Goal: Use online tool/utility: Utilize a website feature to perform a specific function

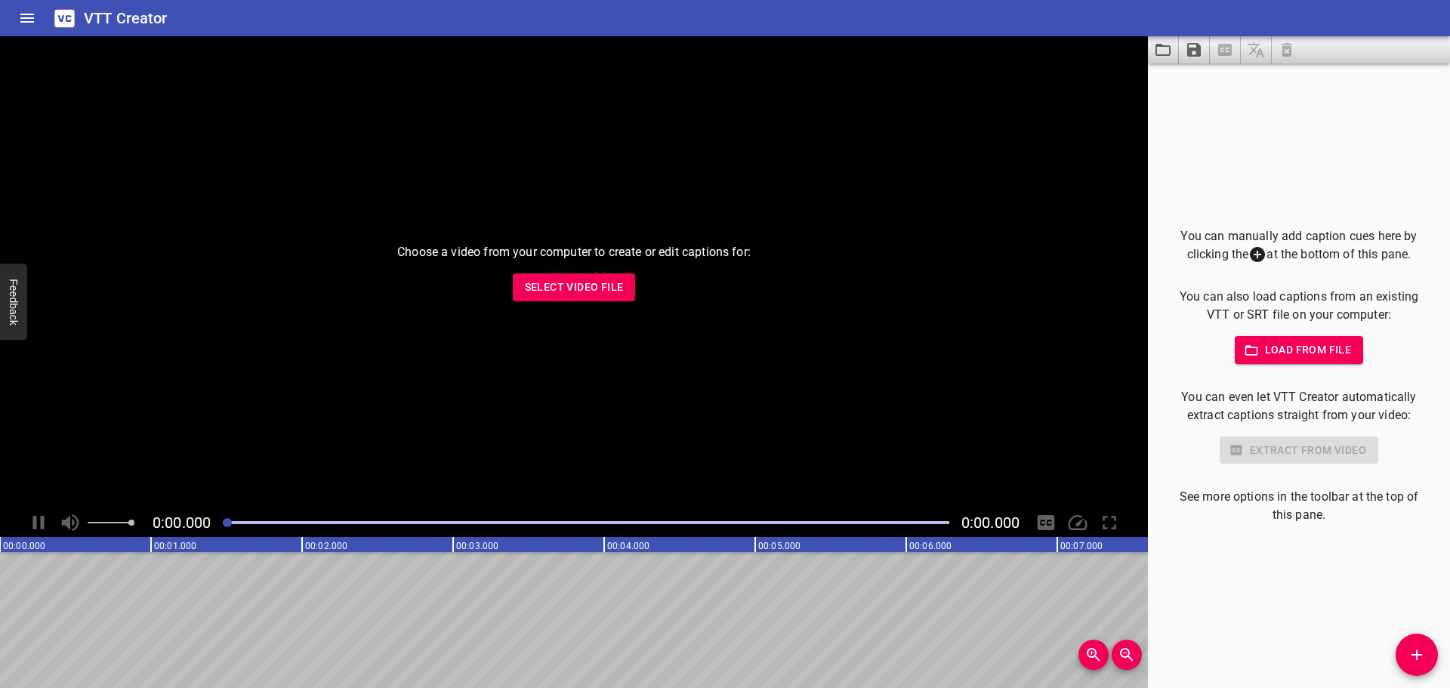
drag, startPoint x: 273, startPoint y: 377, endPoint x: 489, endPoint y: 605, distance: 313.6
click at [566, 289] on span "Select Video File" at bounding box center [574, 287] width 99 height 19
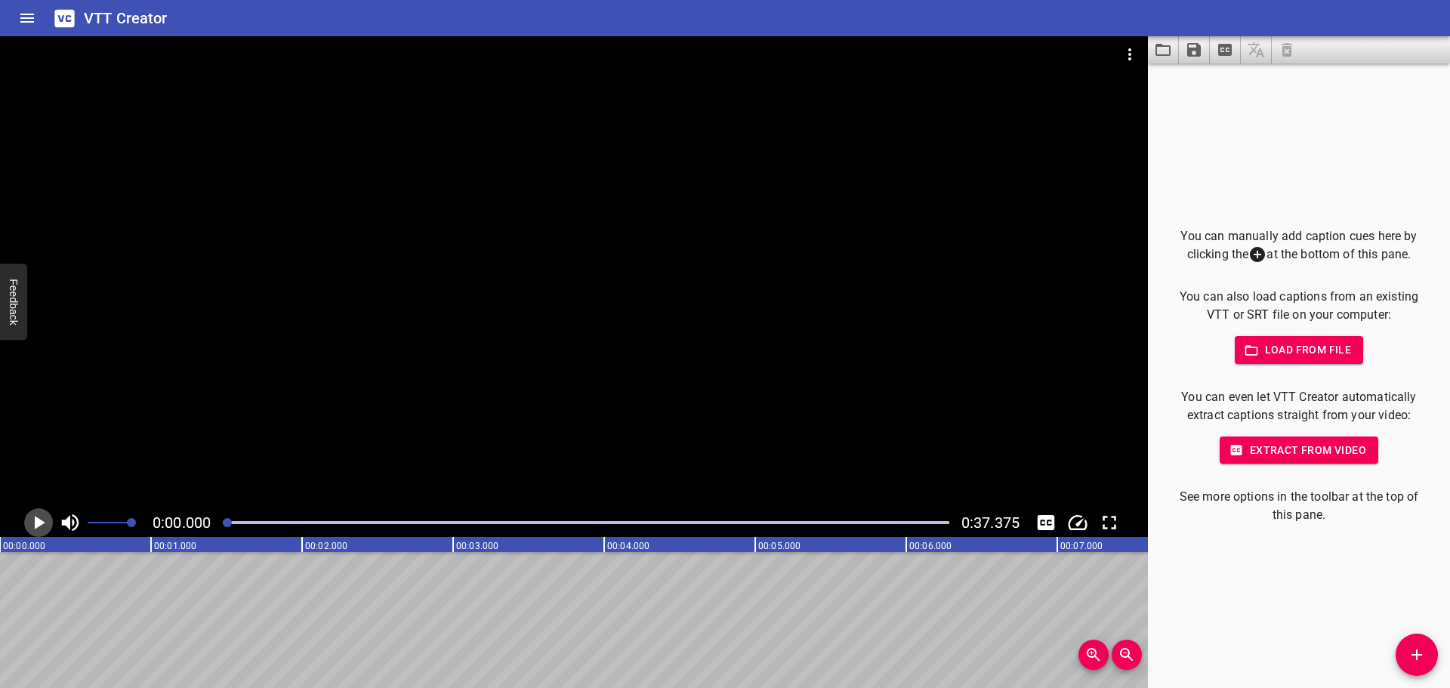
click at [38, 524] on icon "Play/Pause" at bounding box center [40, 523] width 11 height 14
click at [37, 524] on icon "Play/Pause" at bounding box center [38, 522] width 23 height 23
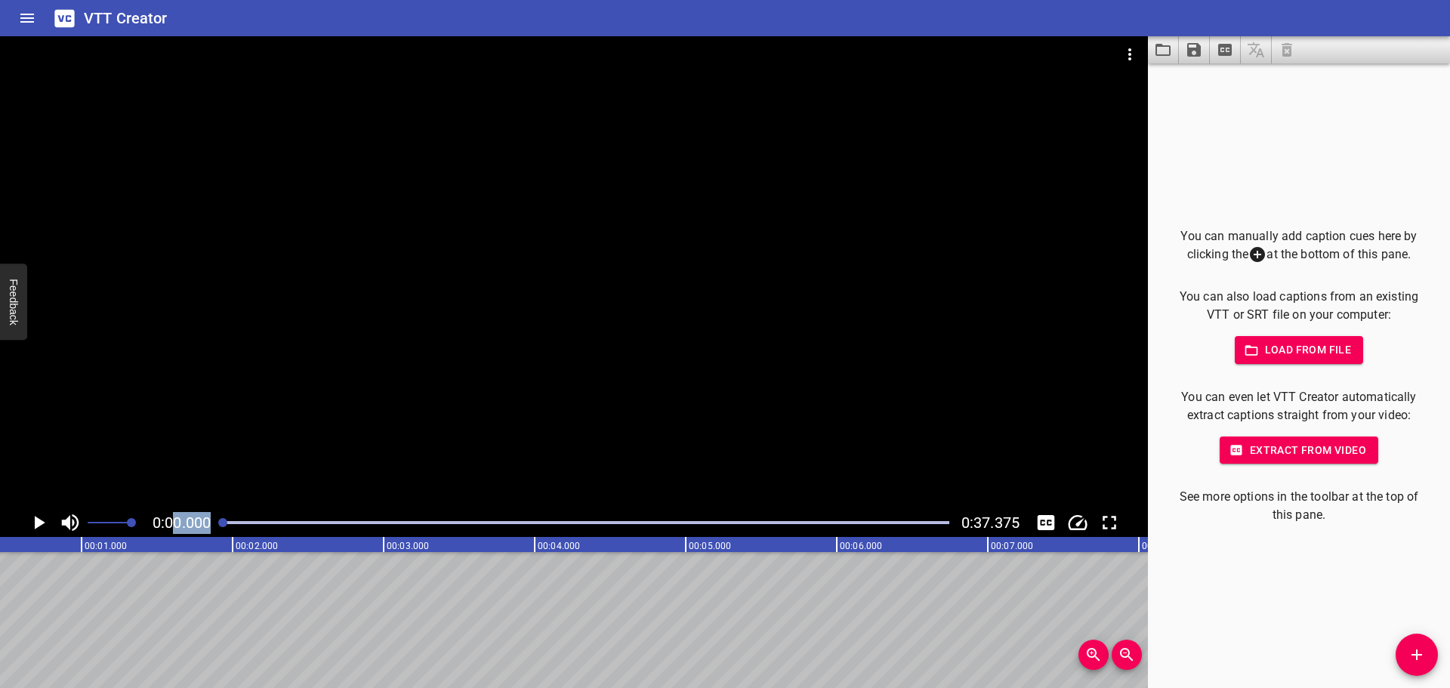
drag, startPoint x: 359, startPoint y: 523, endPoint x: 160, endPoint y: 532, distance: 199.6
click at [172, 534] on div "0:00.000 0:37.375" at bounding box center [574, 522] width 1148 height 29
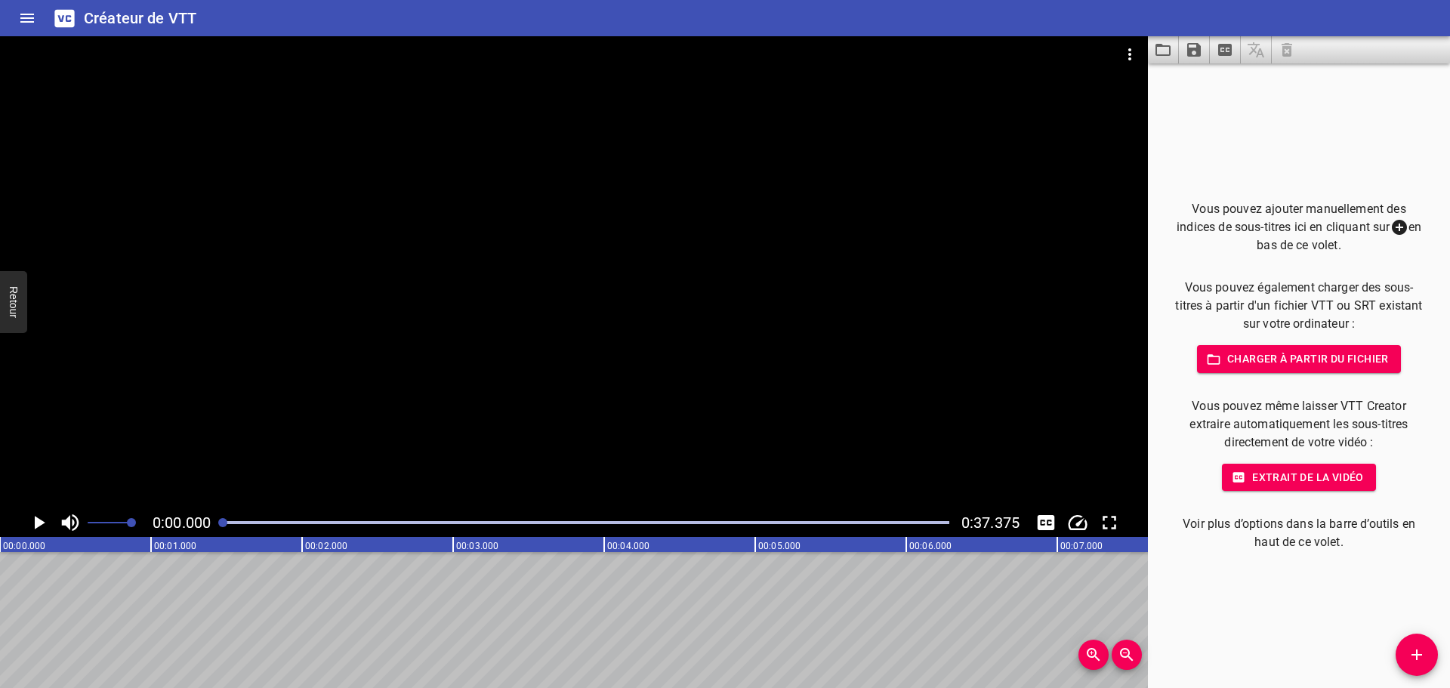
click at [1398, 226] on icon at bounding box center [1399, 227] width 15 height 15
click at [1318, 479] on font "Extrait de la vidéo" at bounding box center [1308, 477] width 112 height 12
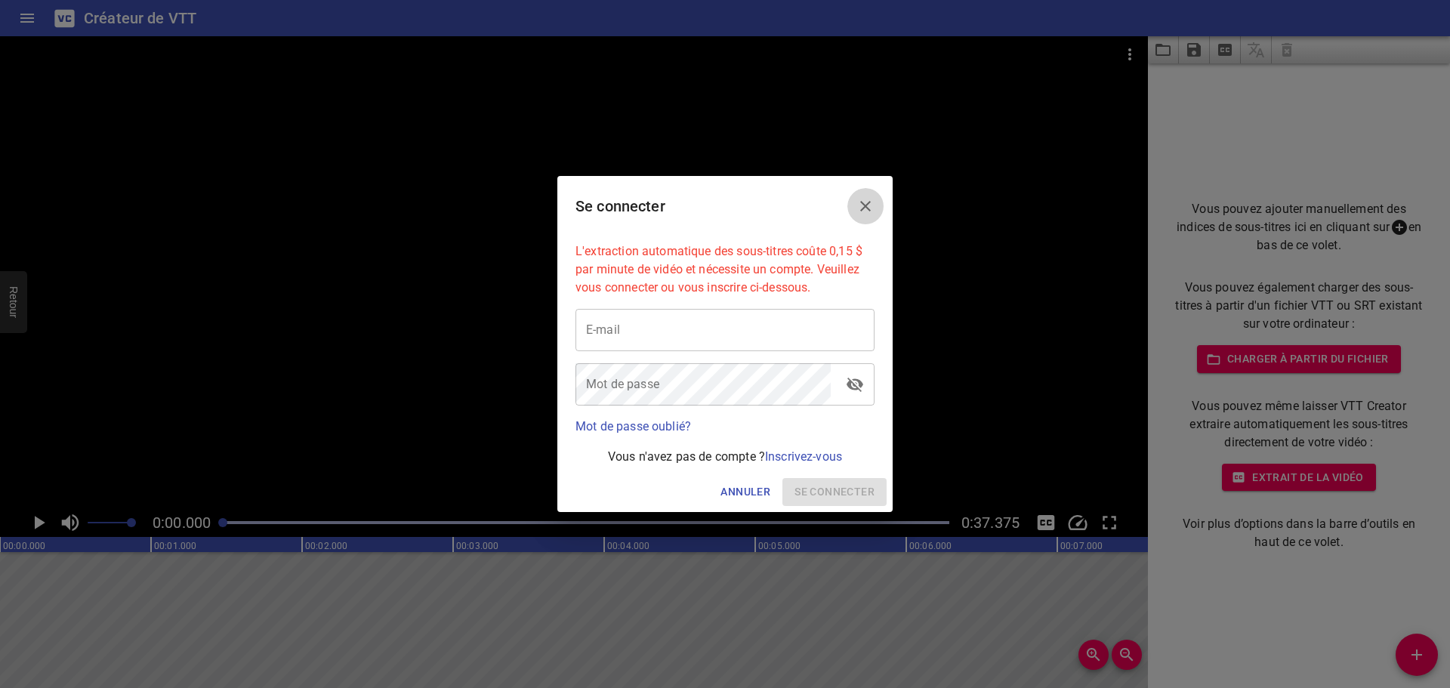
click at [862, 205] on icon "Fermer" at bounding box center [865, 206] width 18 height 18
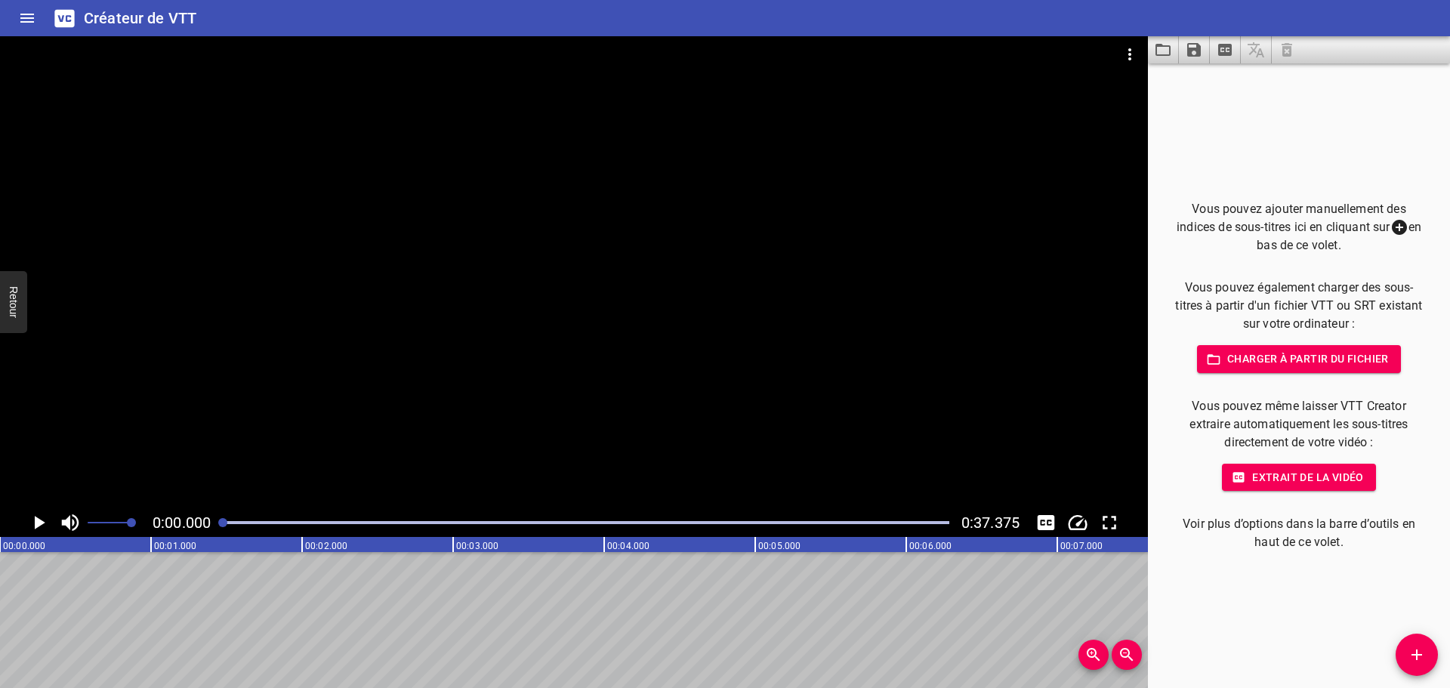
click at [31, 11] on icon "Maison" at bounding box center [27, 18] width 18 height 18
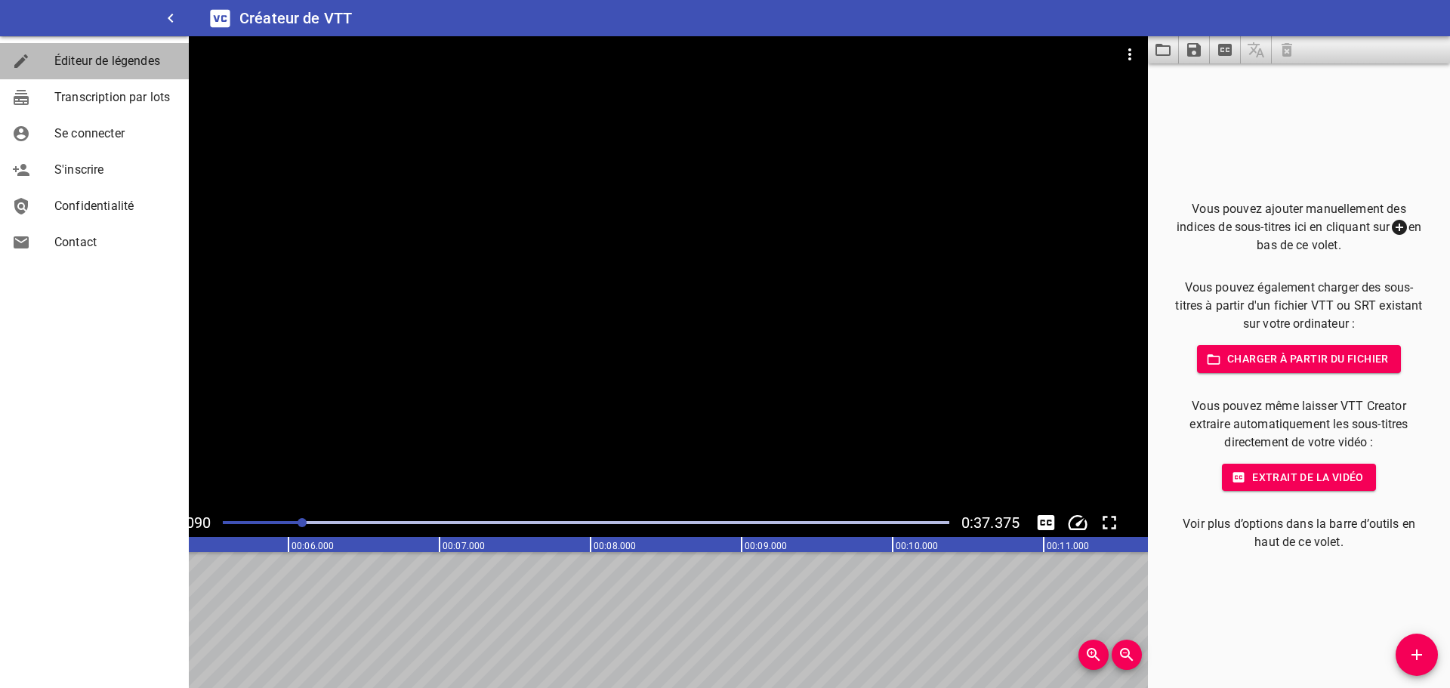
click at [128, 68] on span "Éditeur de légendes" at bounding box center [115, 61] width 122 height 18
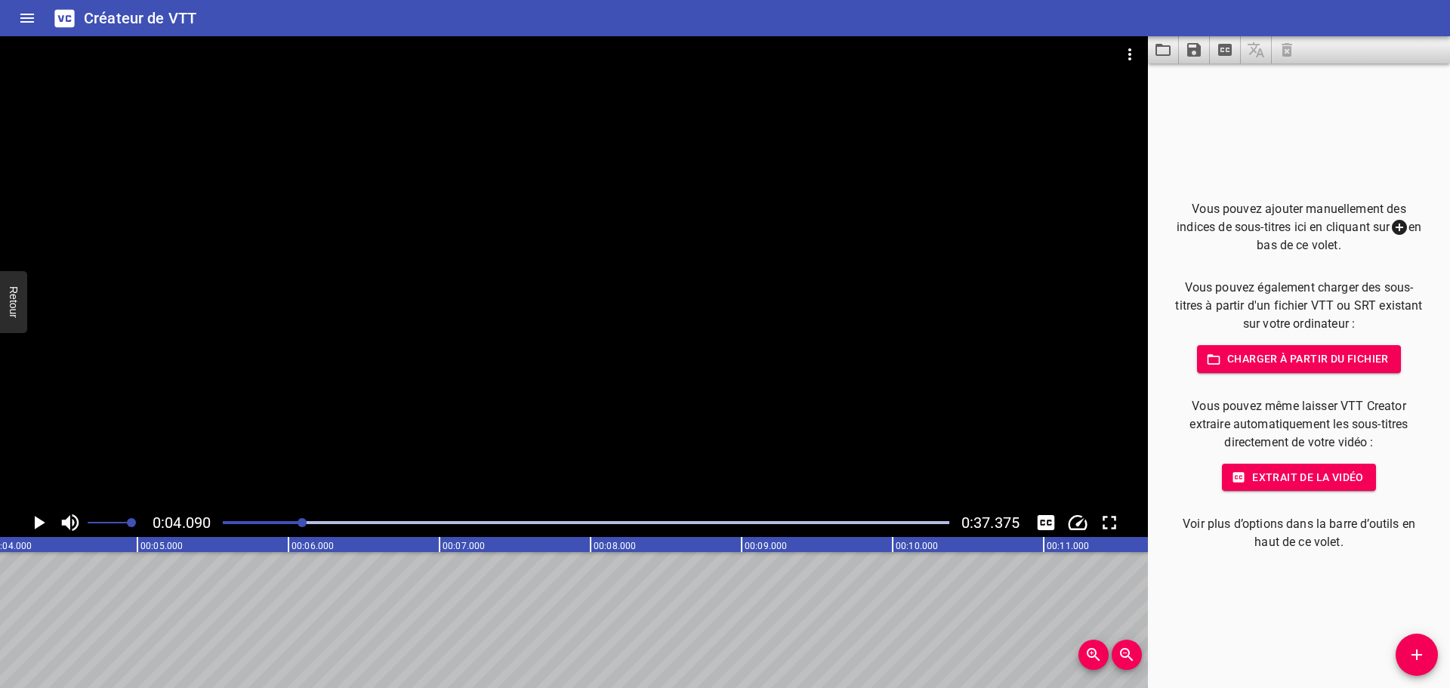
click at [581, 410] on div at bounding box center [574, 272] width 1148 height 472
click at [473, 542] on rect at bounding box center [566, 544] width 3775 height 15
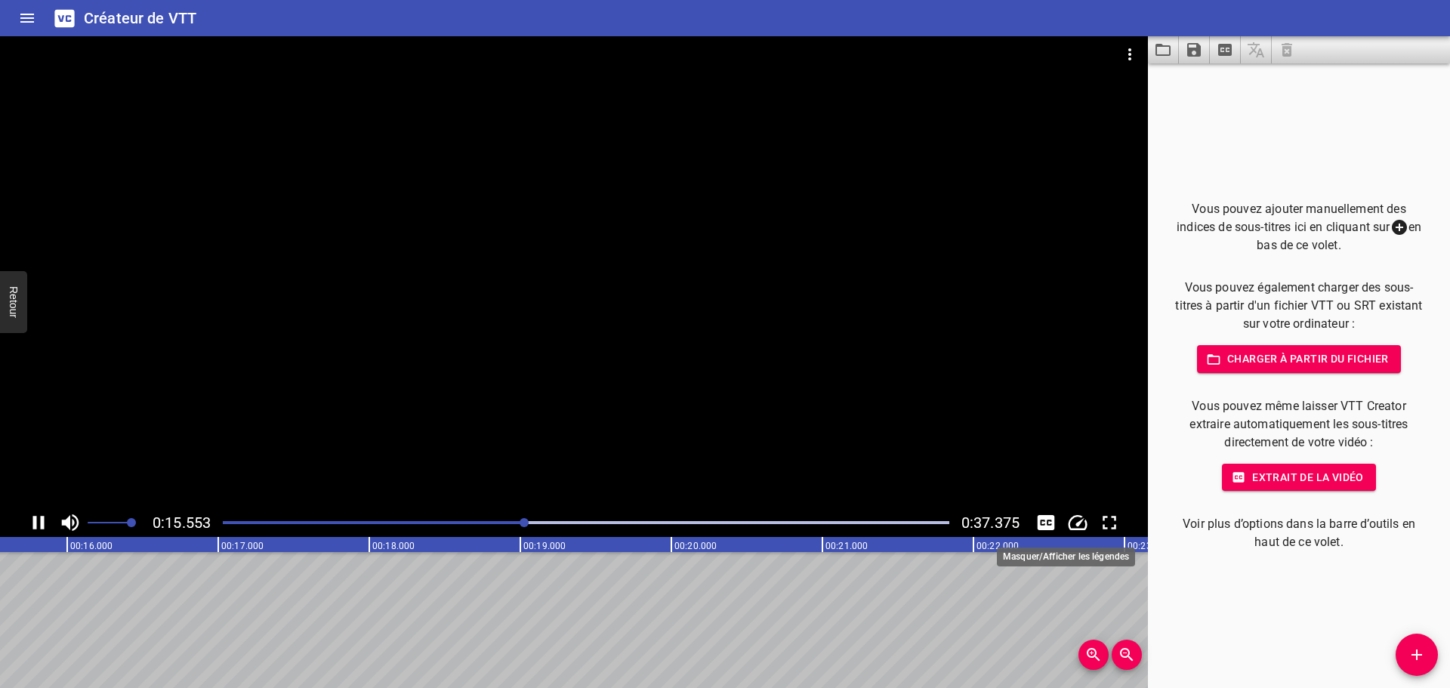
click at [1050, 521] on icon "Basculer les sous-titres" at bounding box center [1045, 522] width 23 height 23
click at [1050, 523] on icon "Basculer les sous-titres" at bounding box center [1046, 522] width 17 height 15
click at [1077, 521] on icon "Modifier la vitesse de lecture" at bounding box center [1077, 522] width 23 height 23
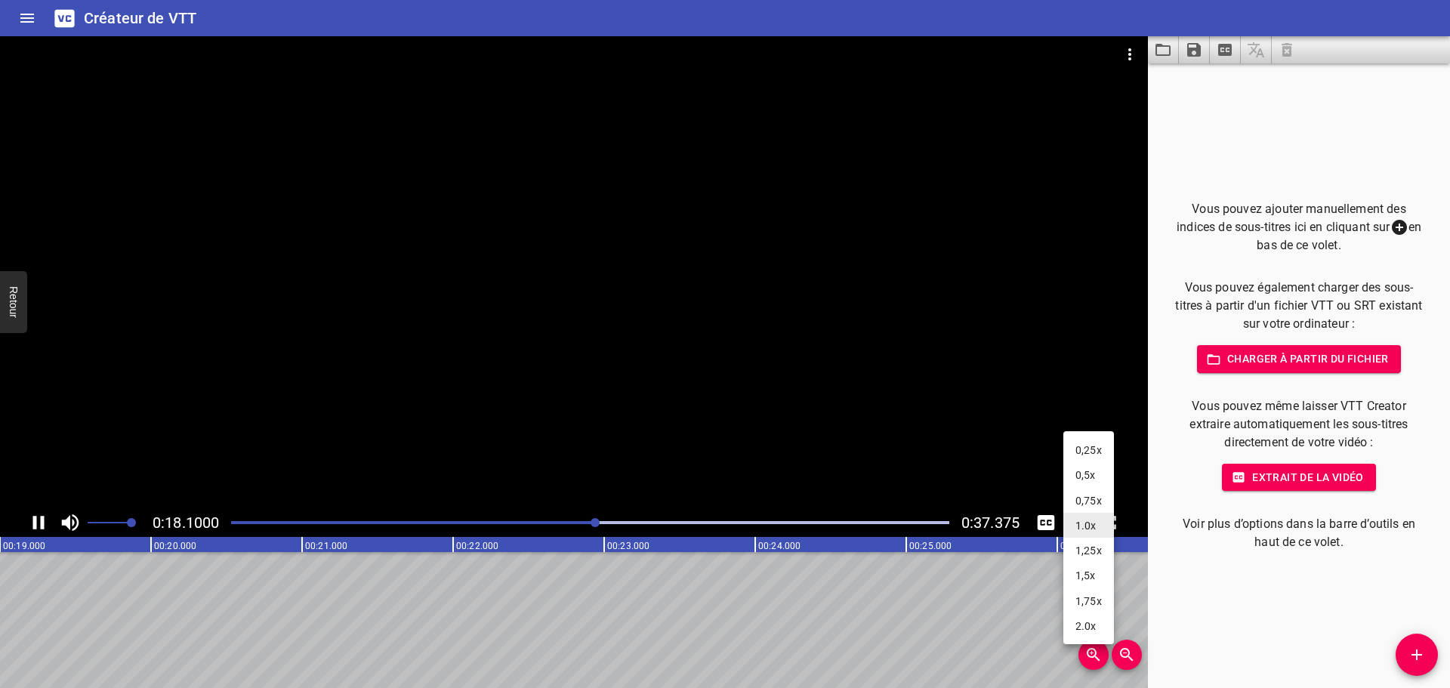
click at [1075, 521] on font "1.0x" at bounding box center [1085, 526] width 21 height 12
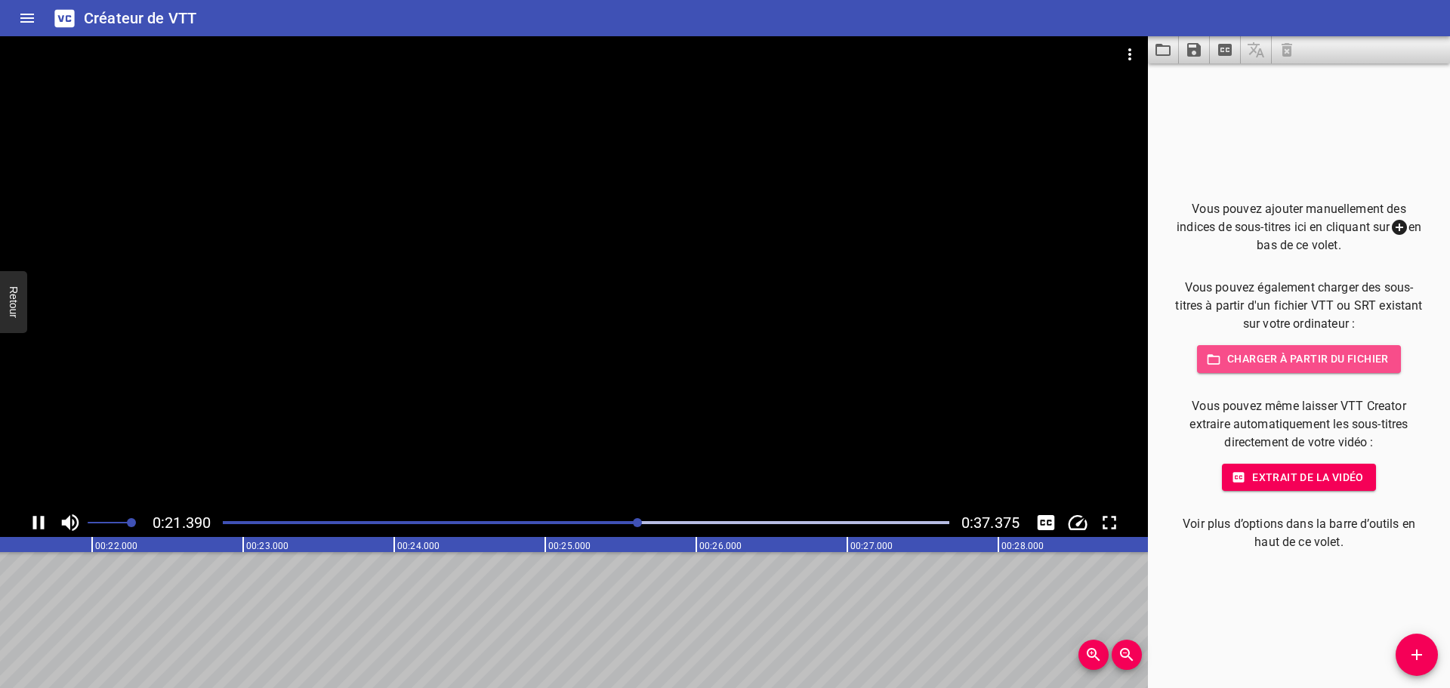
click at [1303, 357] on font "Charger à partir du fichier" at bounding box center [1308, 359] width 162 height 12
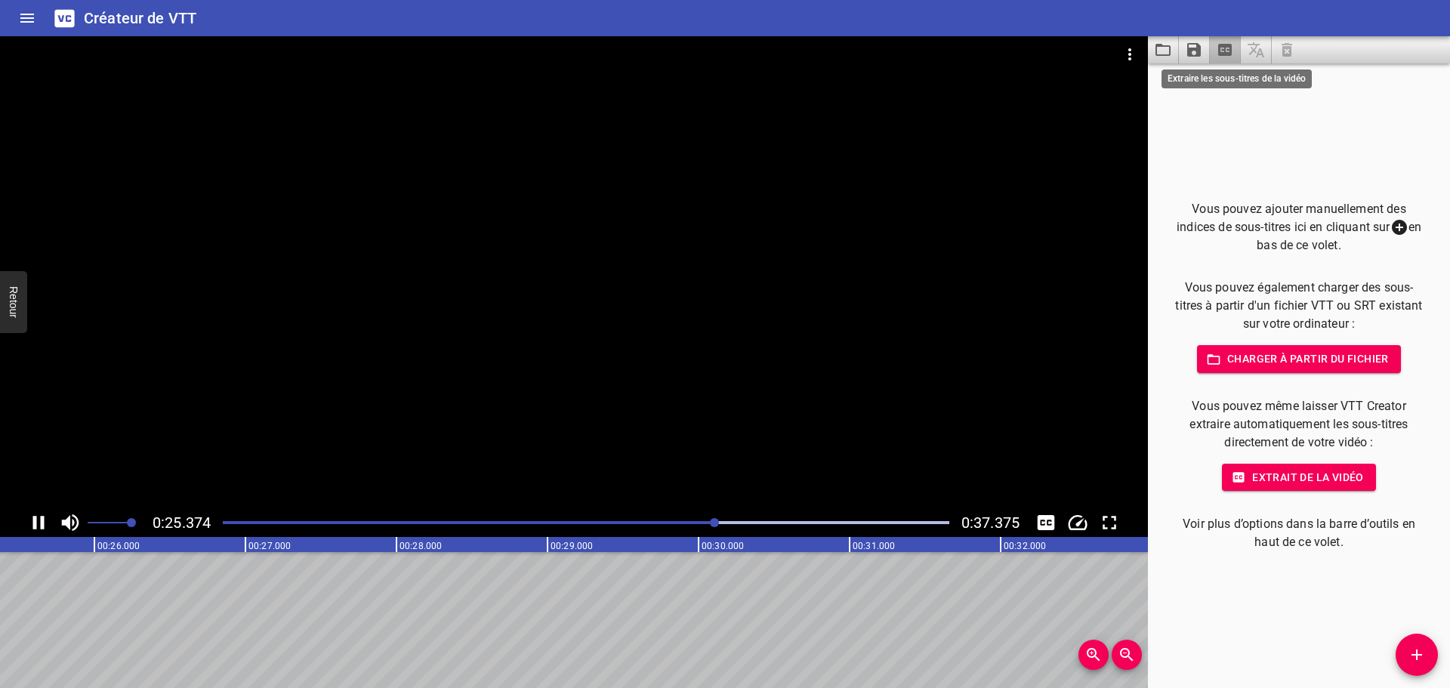
click at [1230, 51] on icon "Extraire les sous-titres de la vidéo" at bounding box center [1225, 50] width 14 height 12
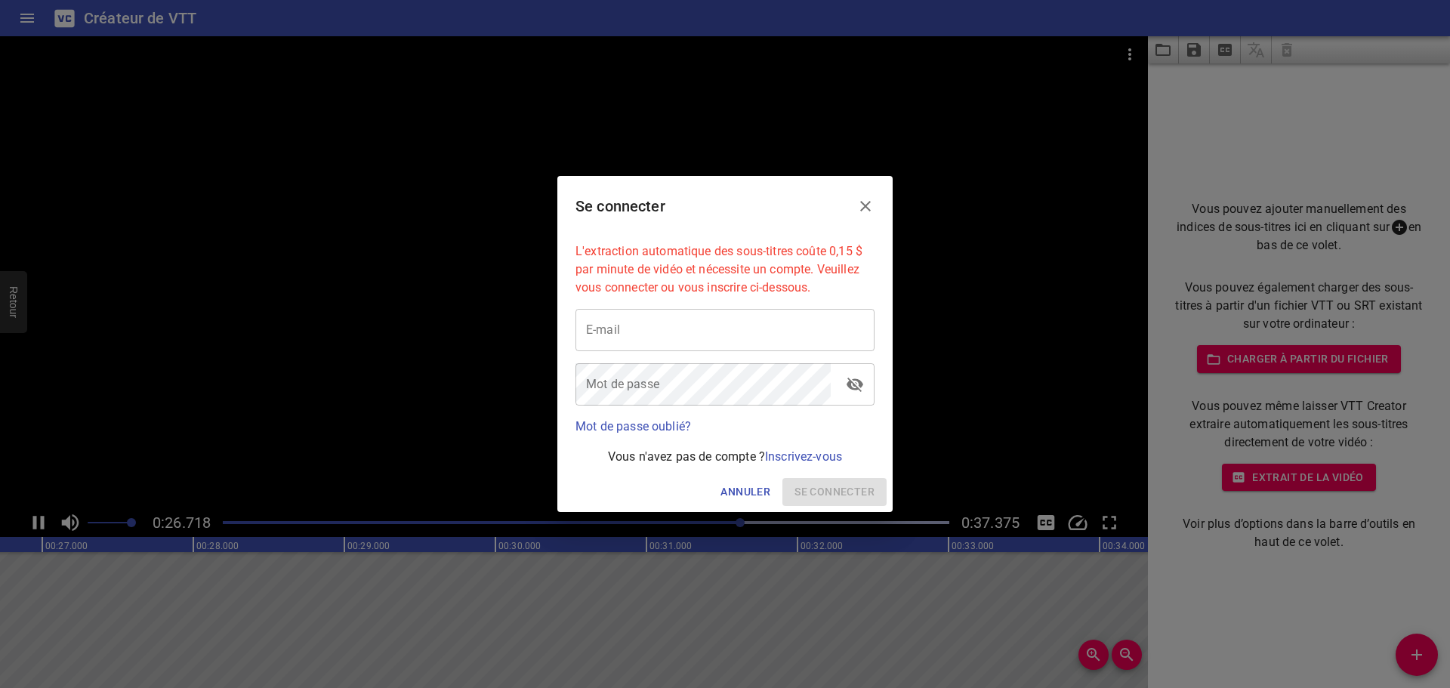
click at [862, 207] on icon "Fermer" at bounding box center [865, 206] width 18 height 18
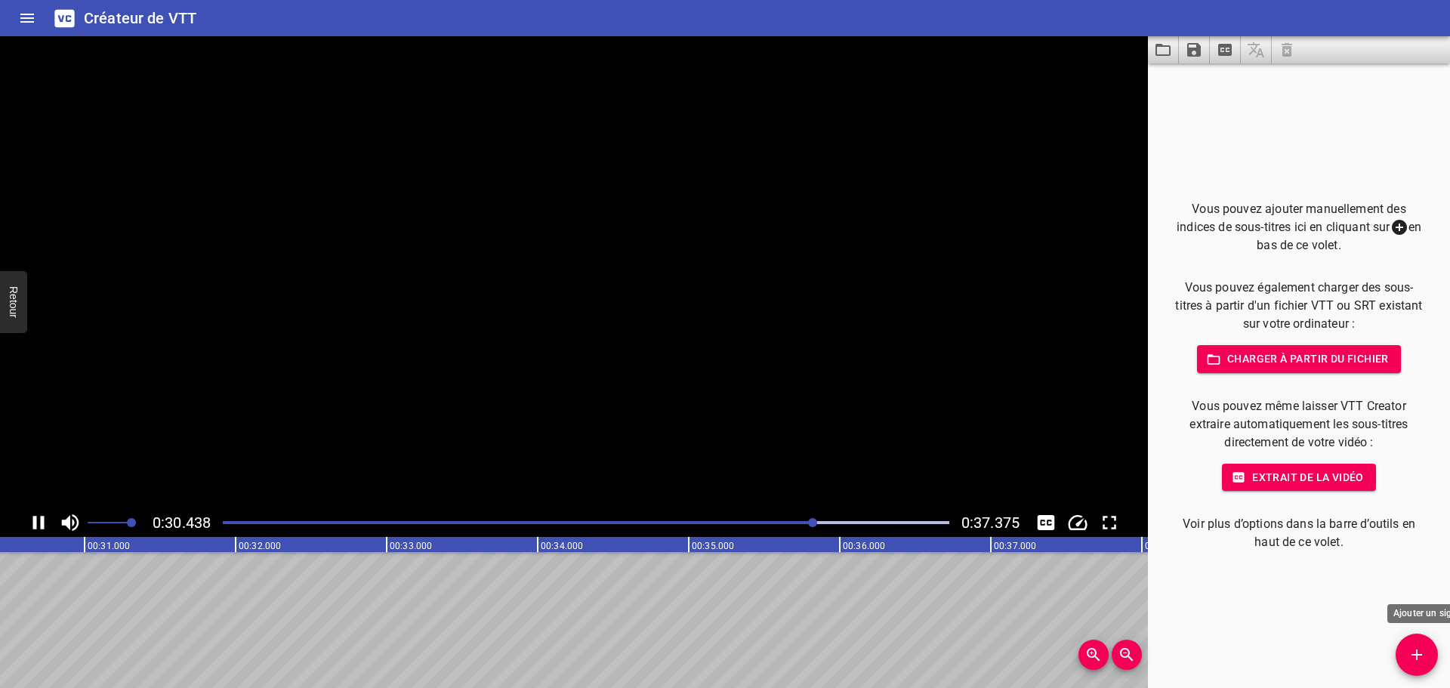
click at [1411, 652] on icon "Ajouter un signal" at bounding box center [1416, 655] width 18 height 18
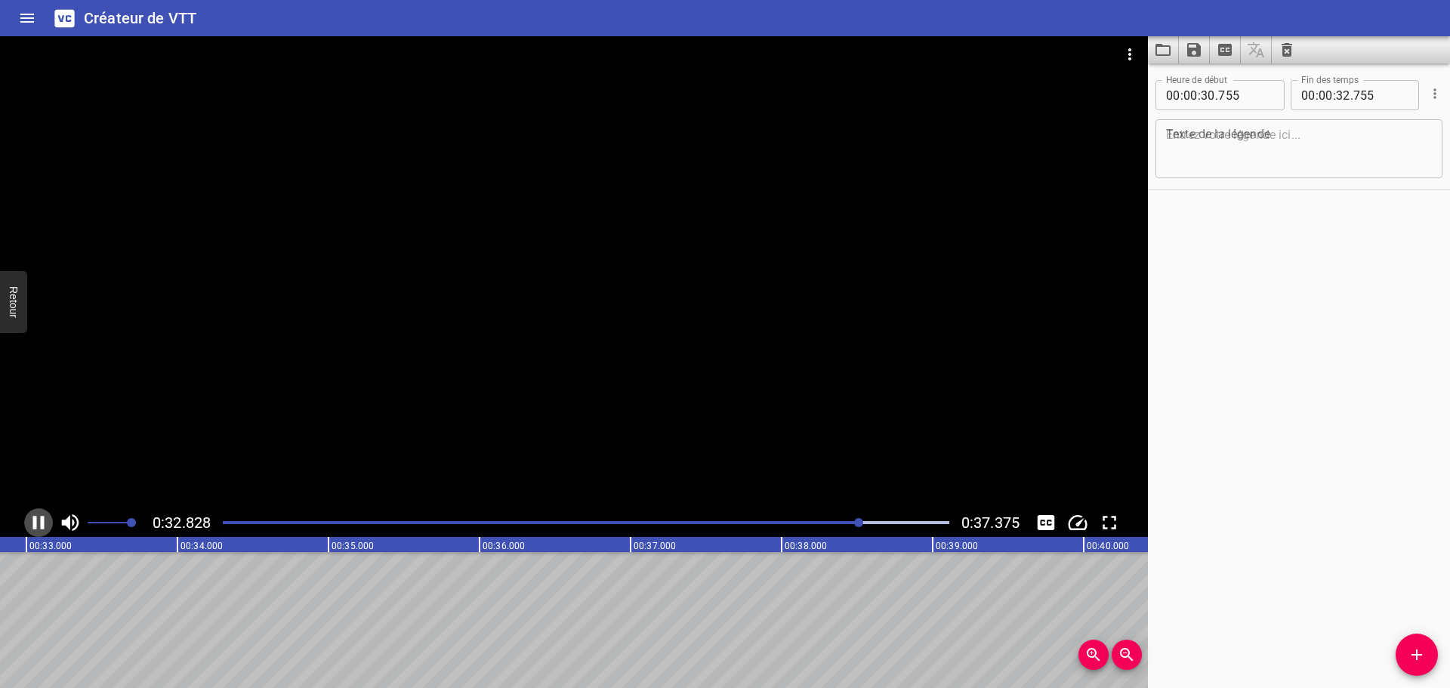
click at [44, 518] on icon "Lecture/Pause" at bounding box center [38, 523] width 11 height 14
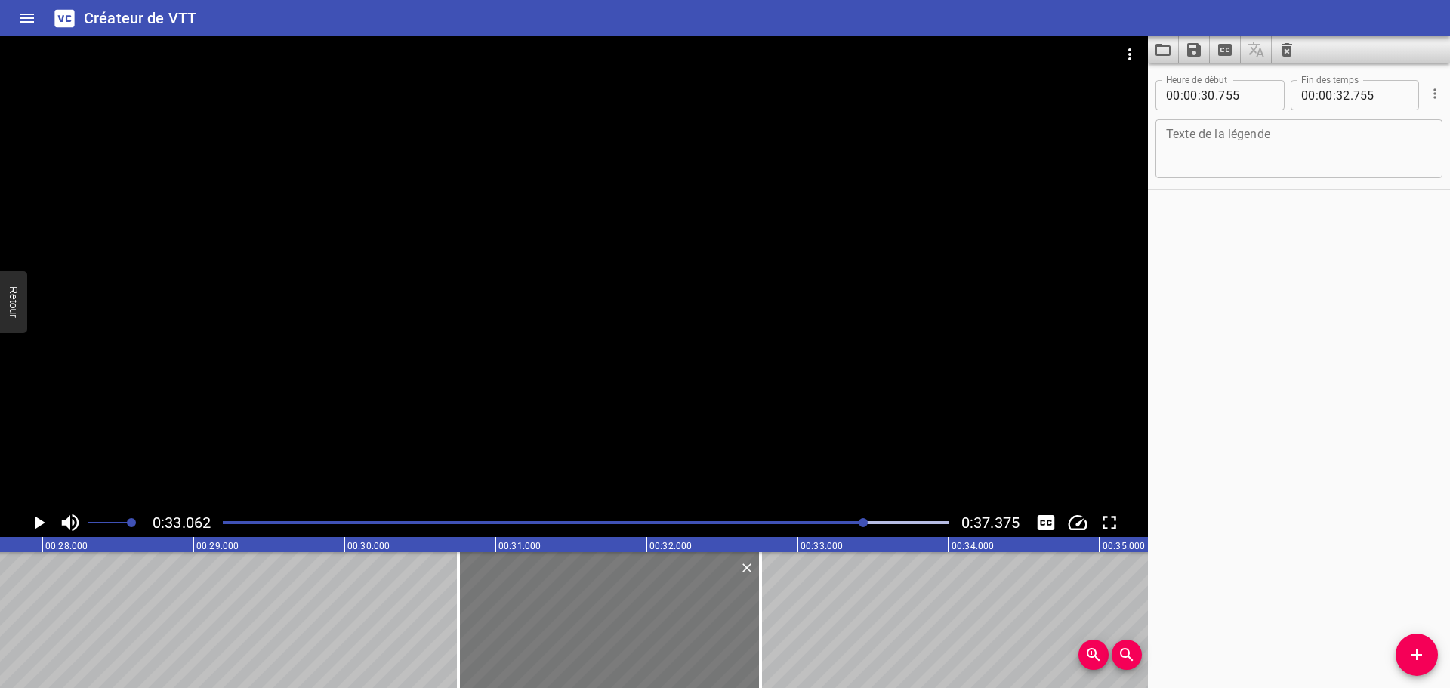
click at [616, 619] on div at bounding box center [609, 620] width 302 height 136
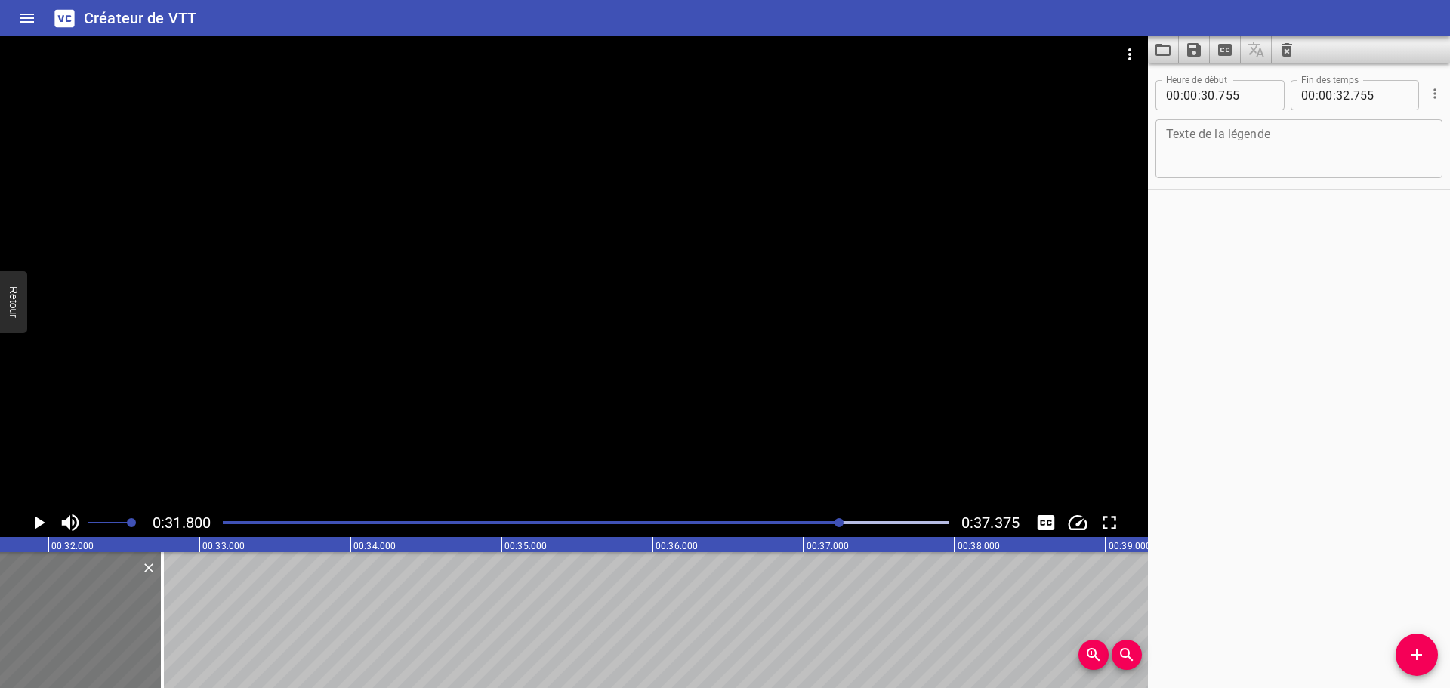
scroll to position [0, 4802]
click at [130, 569] on icon "Supprimer" at bounding box center [130, 567] width 9 height 9
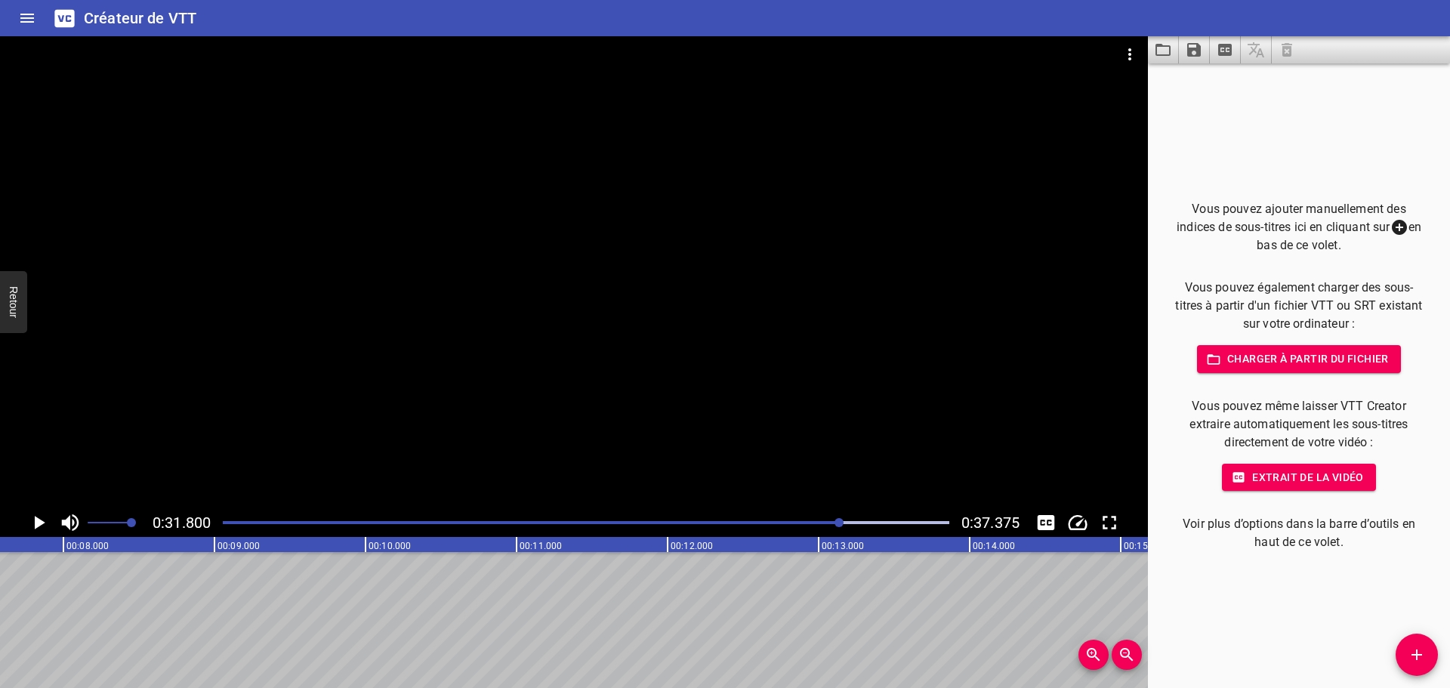
scroll to position [0, 0]
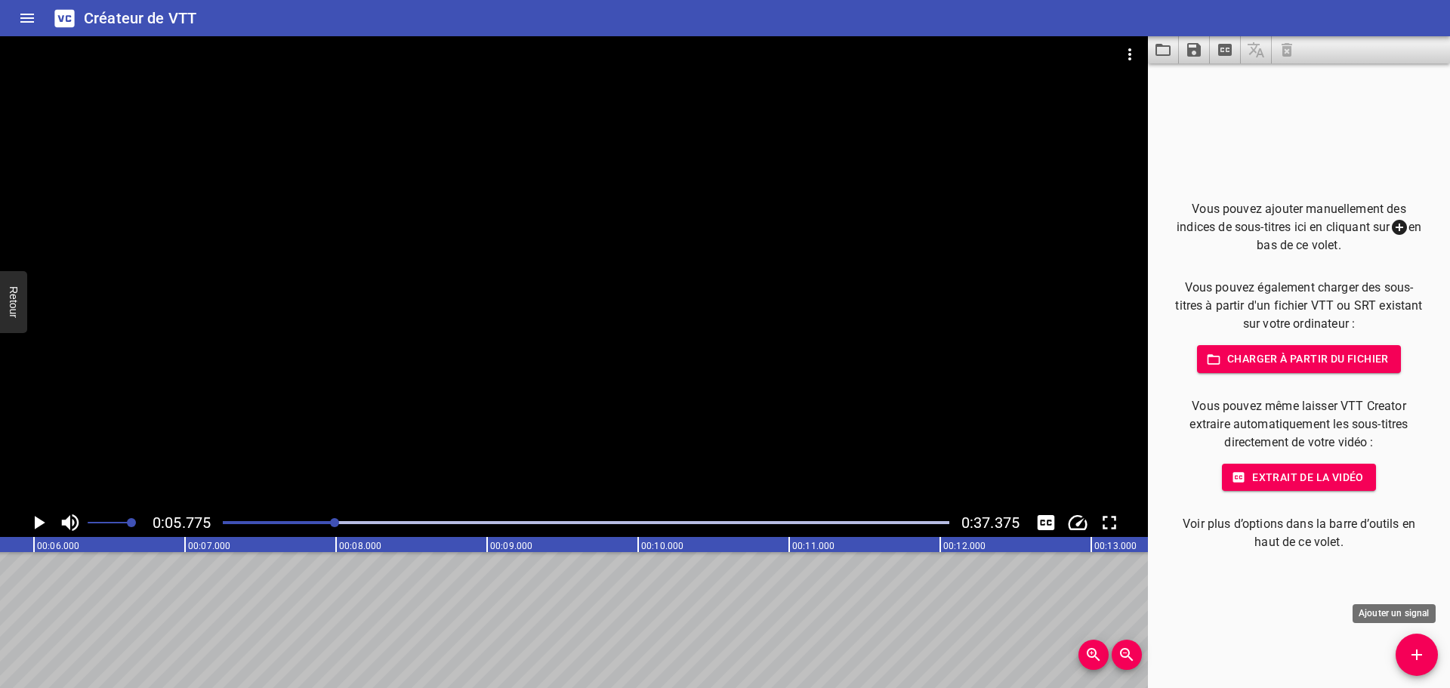
click at [1412, 659] on span "Ajouter un signal" at bounding box center [1416, 655] width 42 height 18
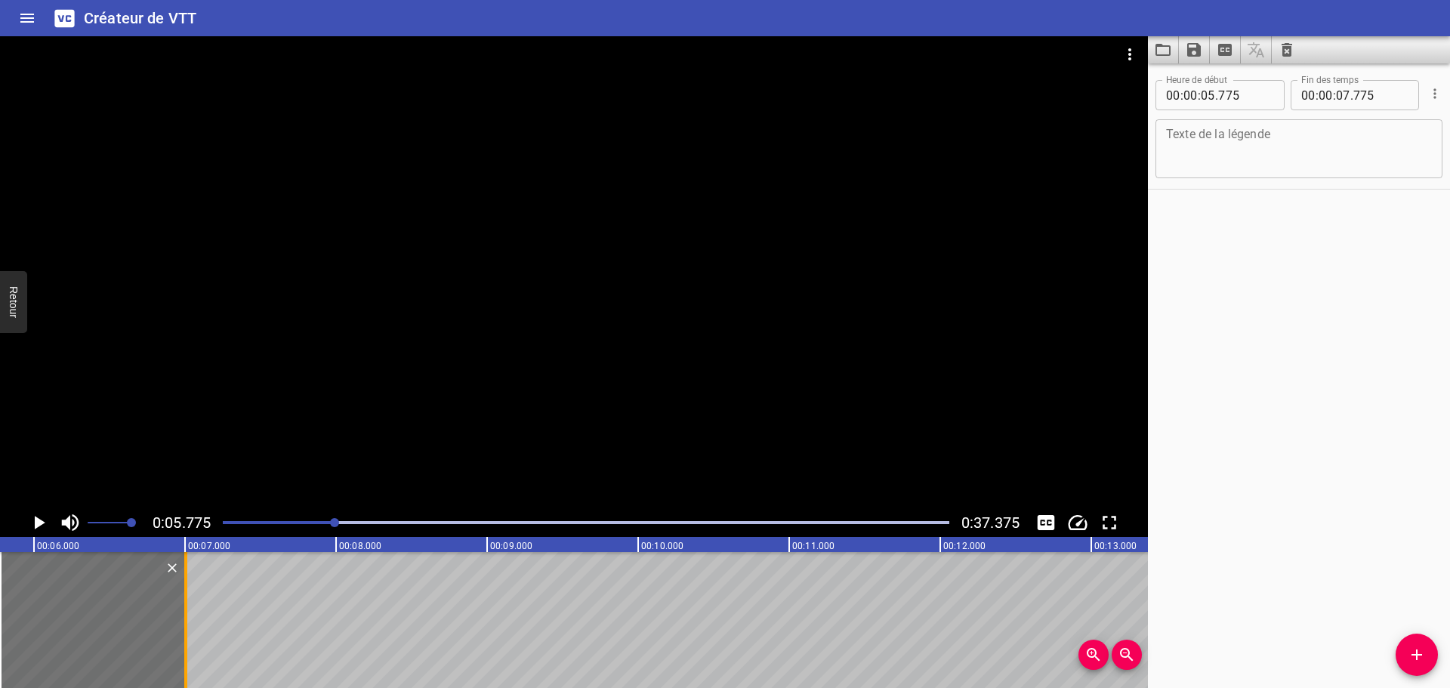
drag, startPoint x: 303, startPoint y: 608, endPoint x: 187, endPoint y: 615, distance: 116.5
click at [187, 615] on div at bounding box center [185, 620] width 3 height 136
type input "005"
click at [1261, 101] on input "number" at bounding box center [1245, 95] width 55 height 30
type input "000"
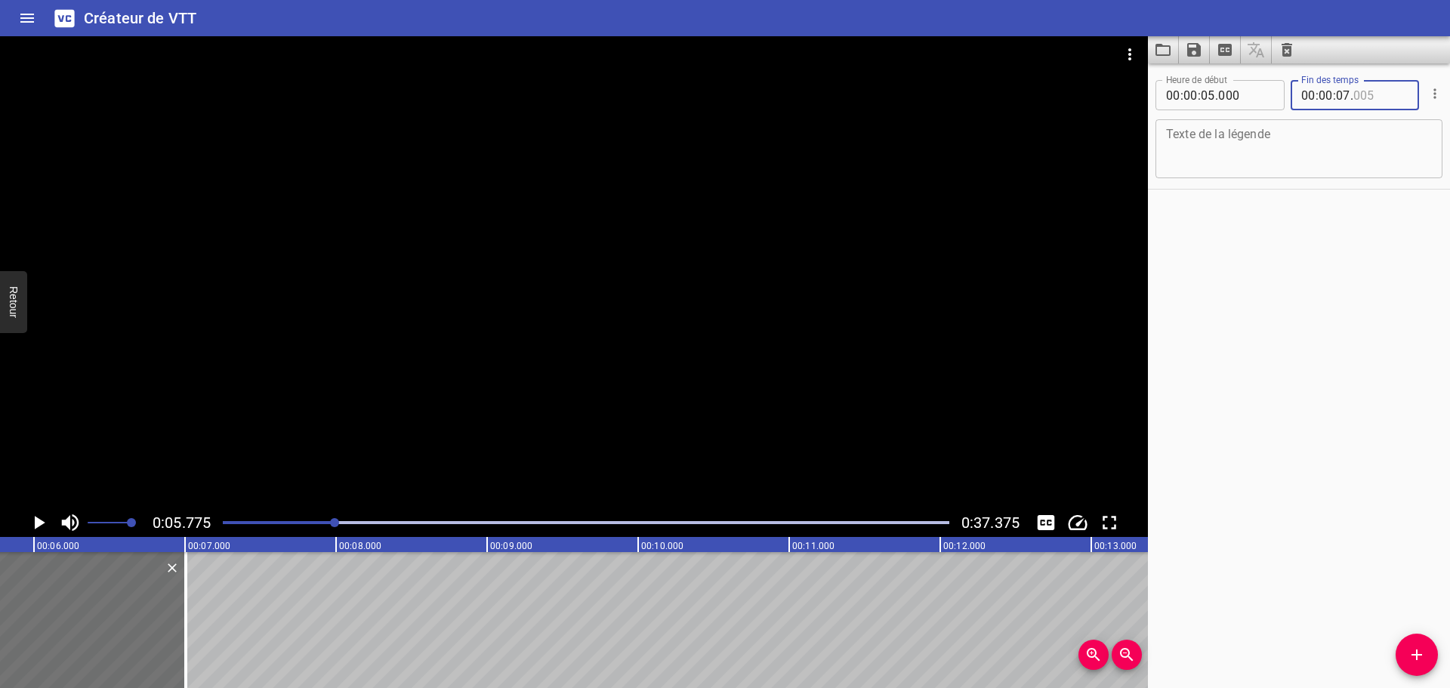
click at [1378, 100] on input "number" at bounding box center [1380, 95] width 55 height 30
type input "000"
click at [1311, 125] on div "Texte de la légende" at bounding box center [1298, 148] width 287 height 59
type textarea "i"
drag, startPoint x: 1203, startPoint y: 131, endPoint x: 1305, endPoint y: 230, distance: 141.5
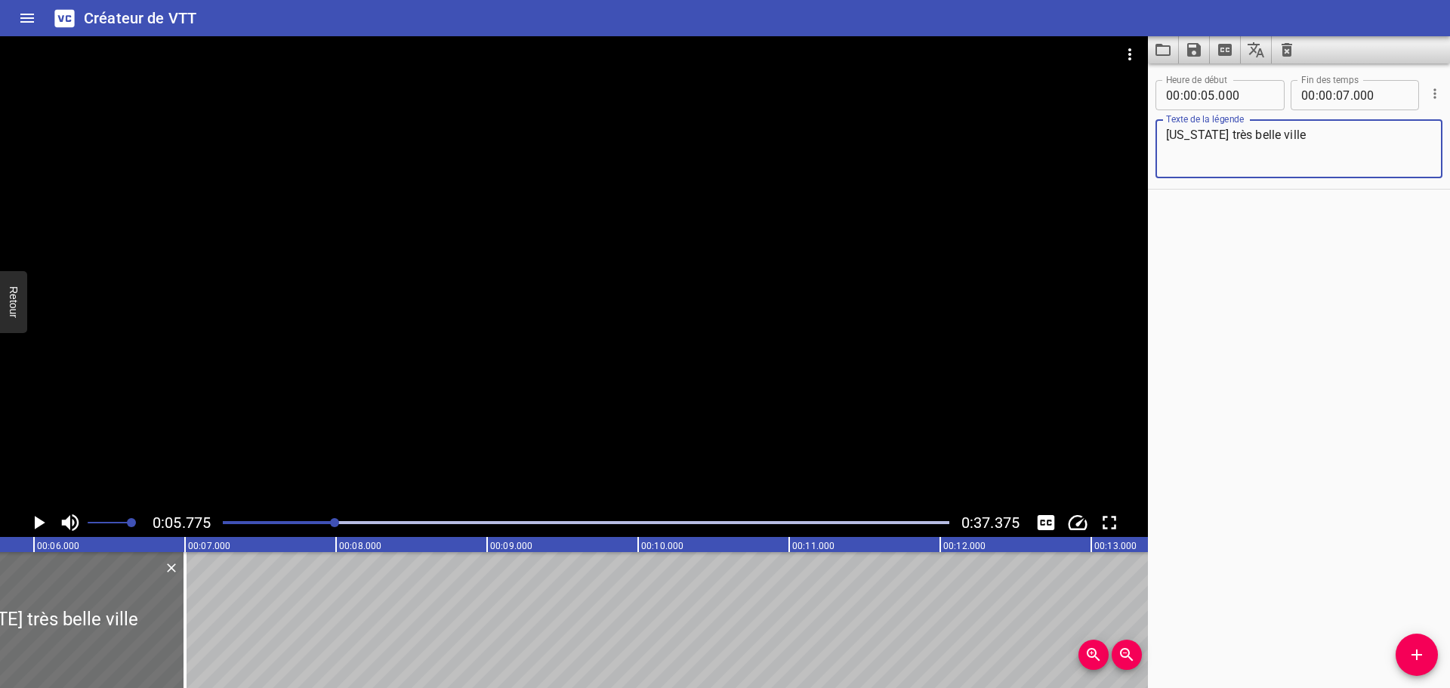
click at [1306, 230] on div "Heure de début 00 : 00 : 05 . 000 Heure de début Fin des temps 00 : 00 : 07 . 0…" at bounding box center [1299, 375] width 302 height 624
click at [1169, 132] on textarea "[US_STATE] très belle ville" at bounding box center [1299, 149] width 266 height 43
click at [1350, 141] on textarea "[US_STATE] très belle ville" at bounding box center [1299, 149] width 266 height 43
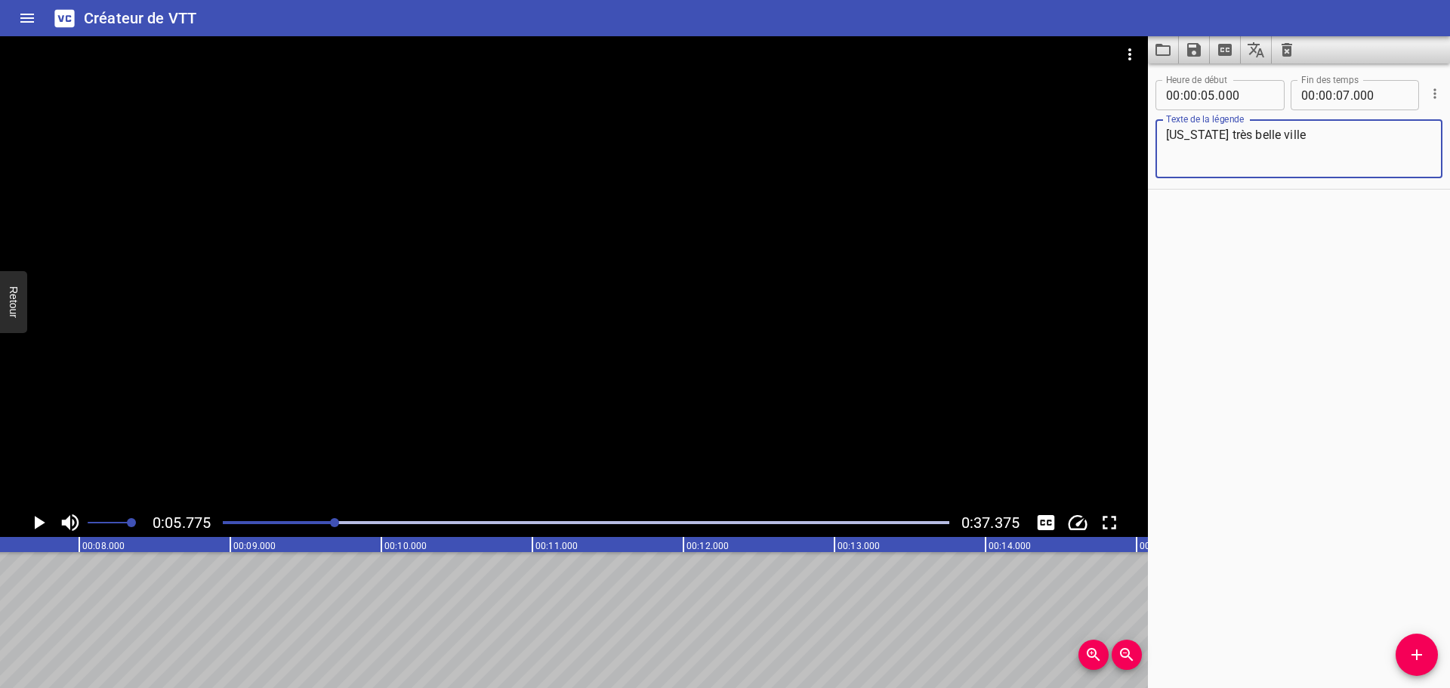
type textarea "[US_STATE] très belle ville"
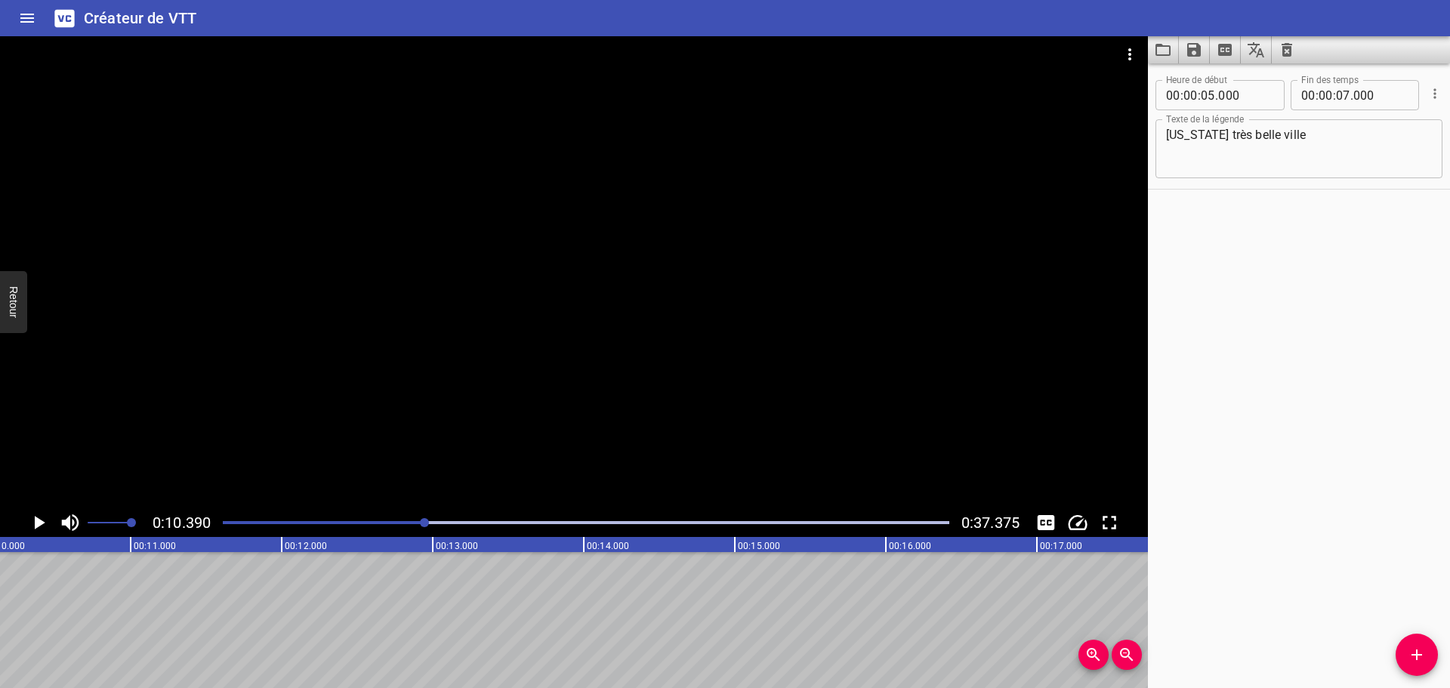
scroll to position [0, 1569]
click at [1426, 667] on button "Ajouter un signal" at bounding box center [1416, 655] width 42 height 42
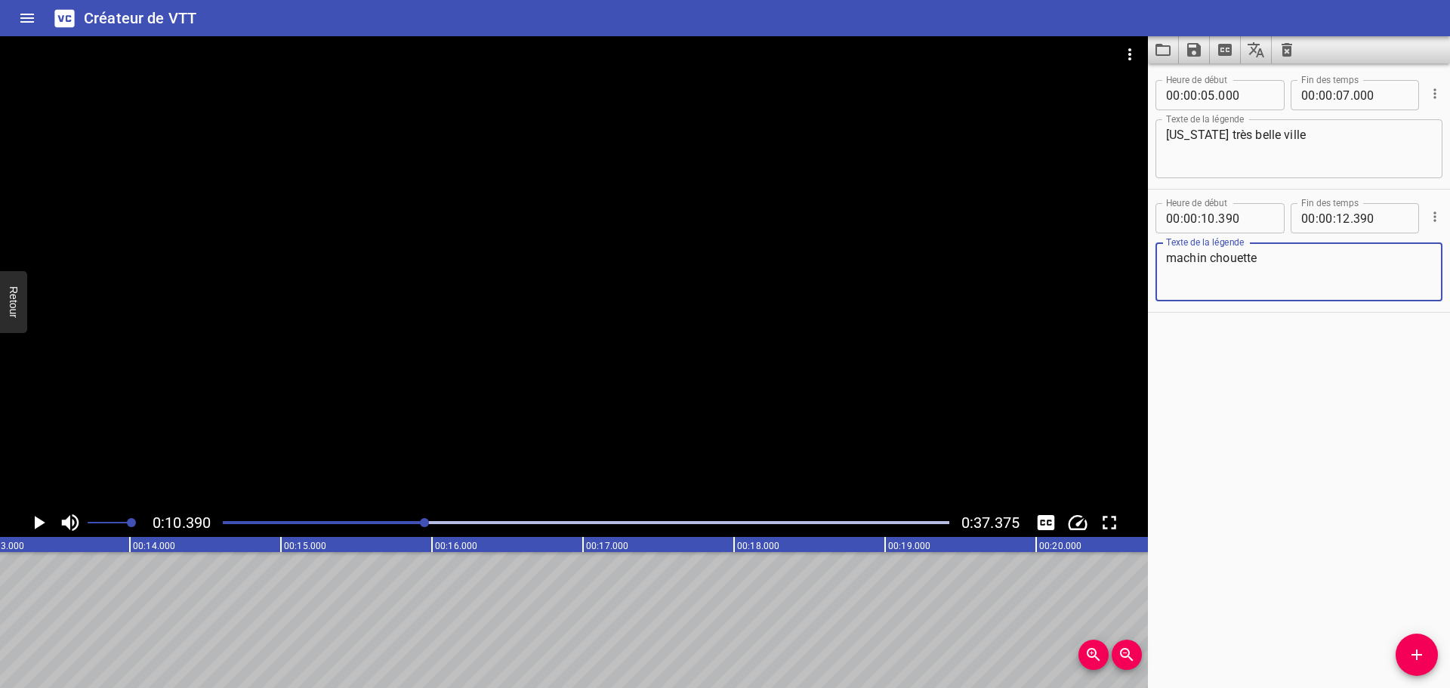
scroll to position [0, 2485]
type textarea "machin chouette"
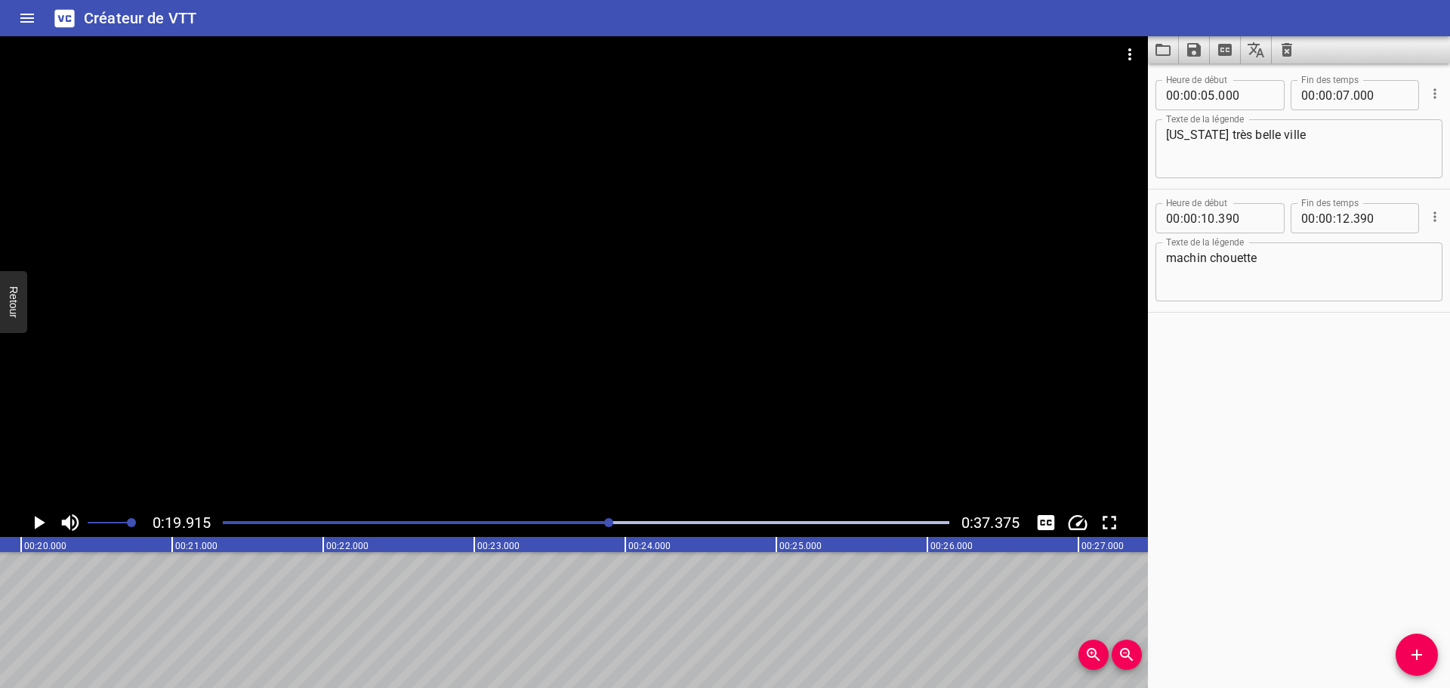
scroll to position [0, 3008]
click at [1409, 650] on icon "Ajouter un signal" at bounding box center [1416, 655] width 18 height 18
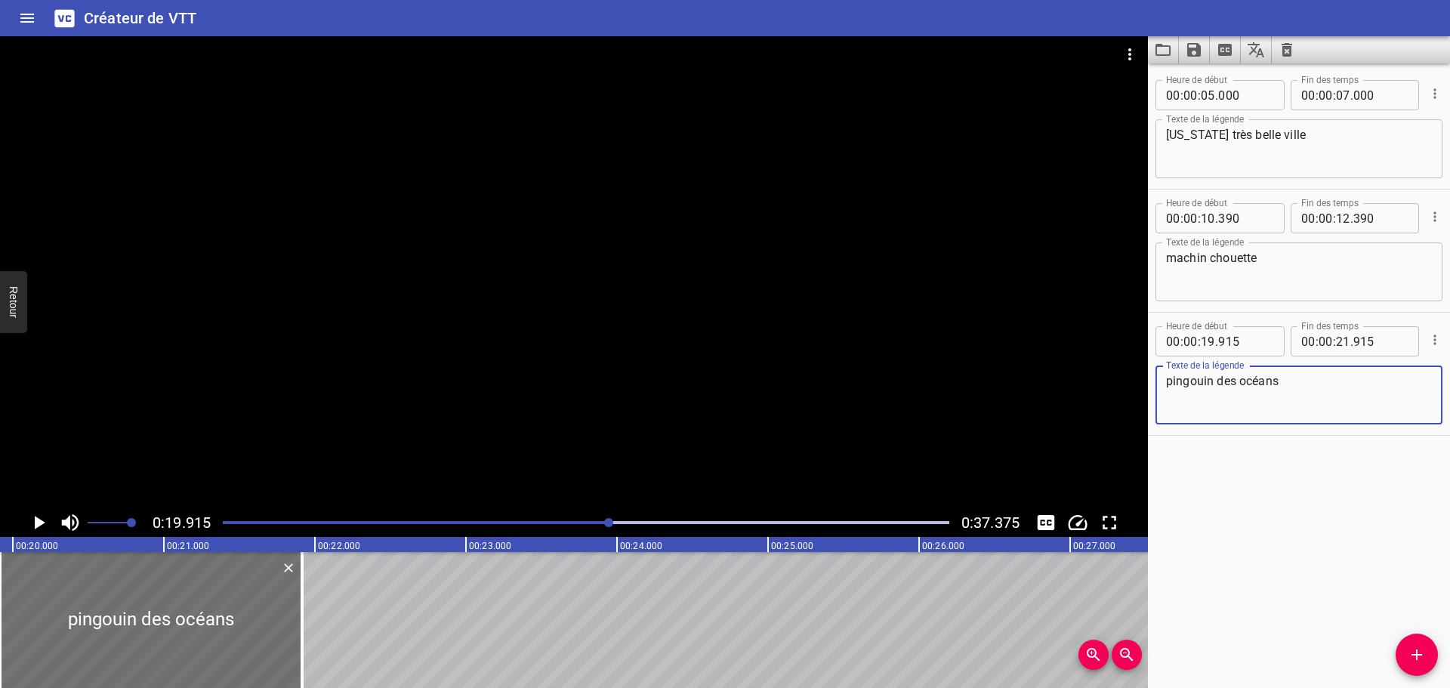
type textarea "pingouin des océans"
click at [1229, 49] on icon "Extraire les sous-titres de la vidéo" at bounding box center [1225, 50] width 14 height 12
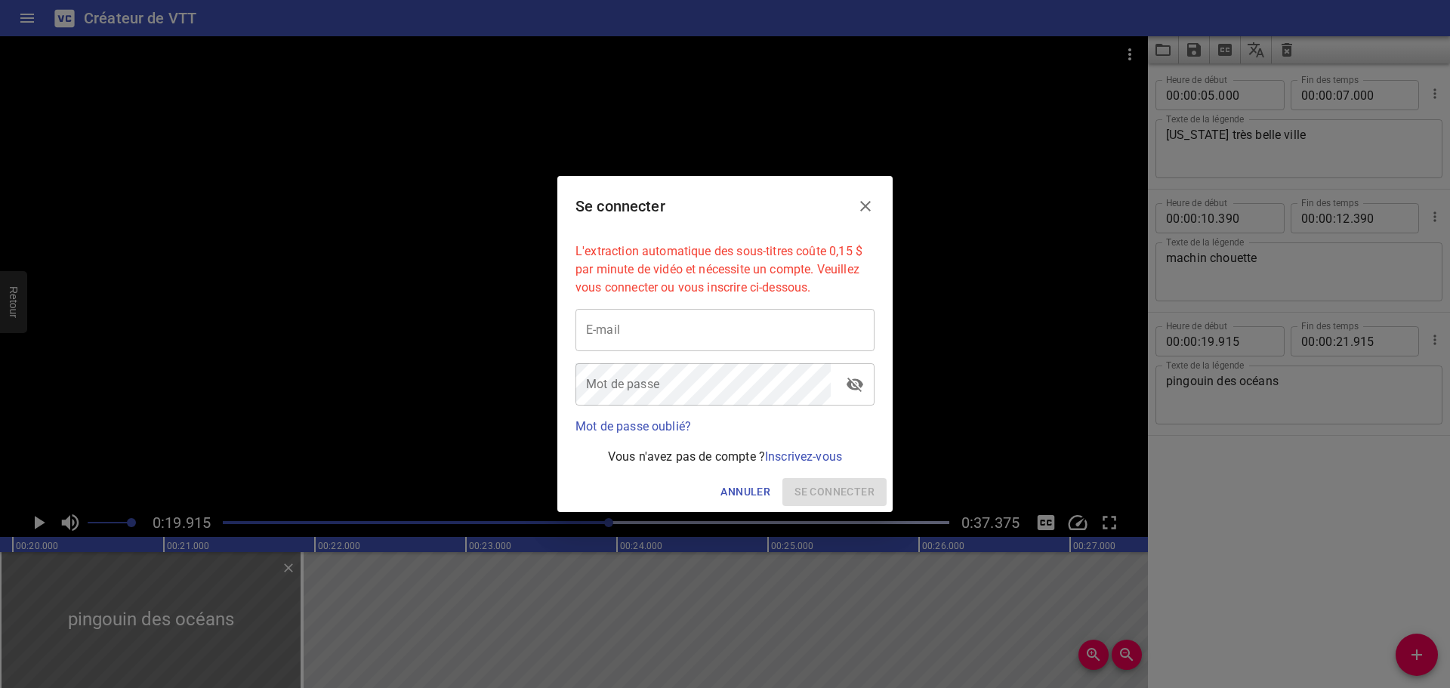
click at [865, 203] on icon "Fermer" at bounding box center [865, 206] width 18 height 18
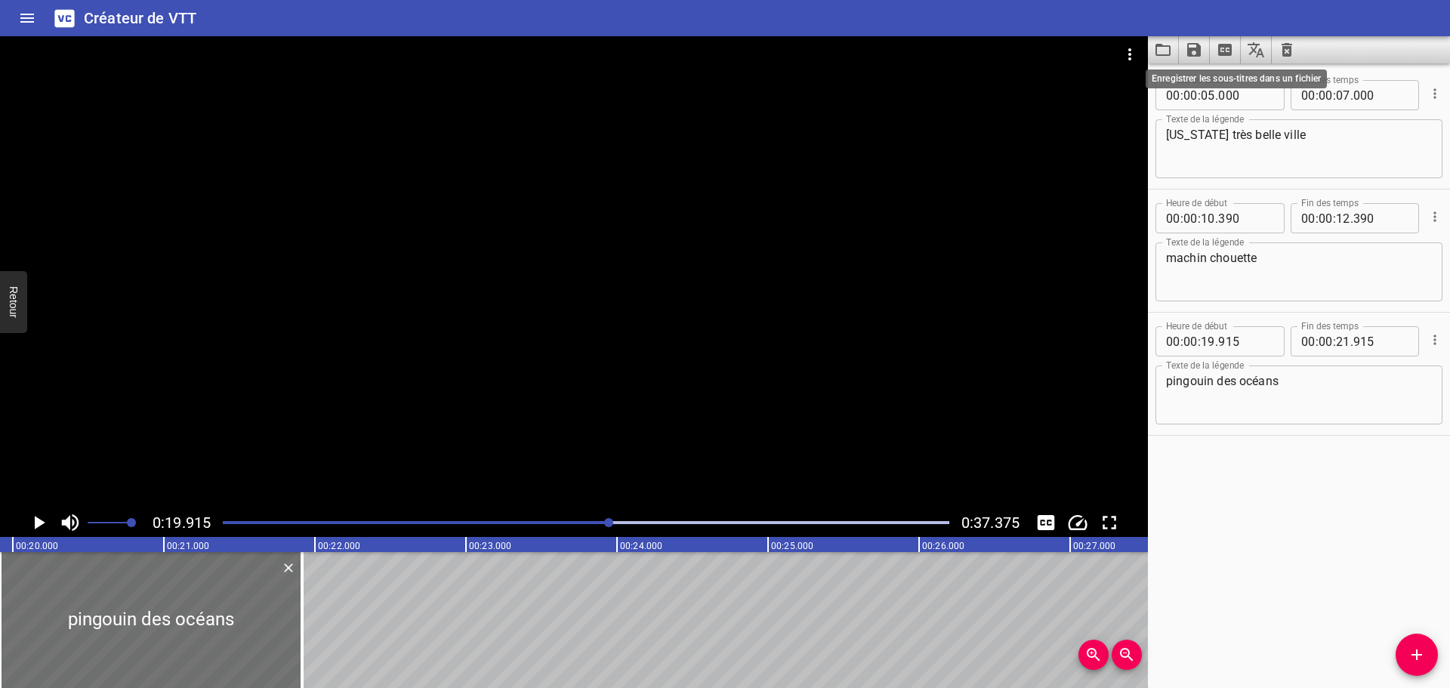
click at [1199, 48] on icon "Enregistrer les sous-titres dans un fichier" at bounding box center [1194, 50] width 14 height 14
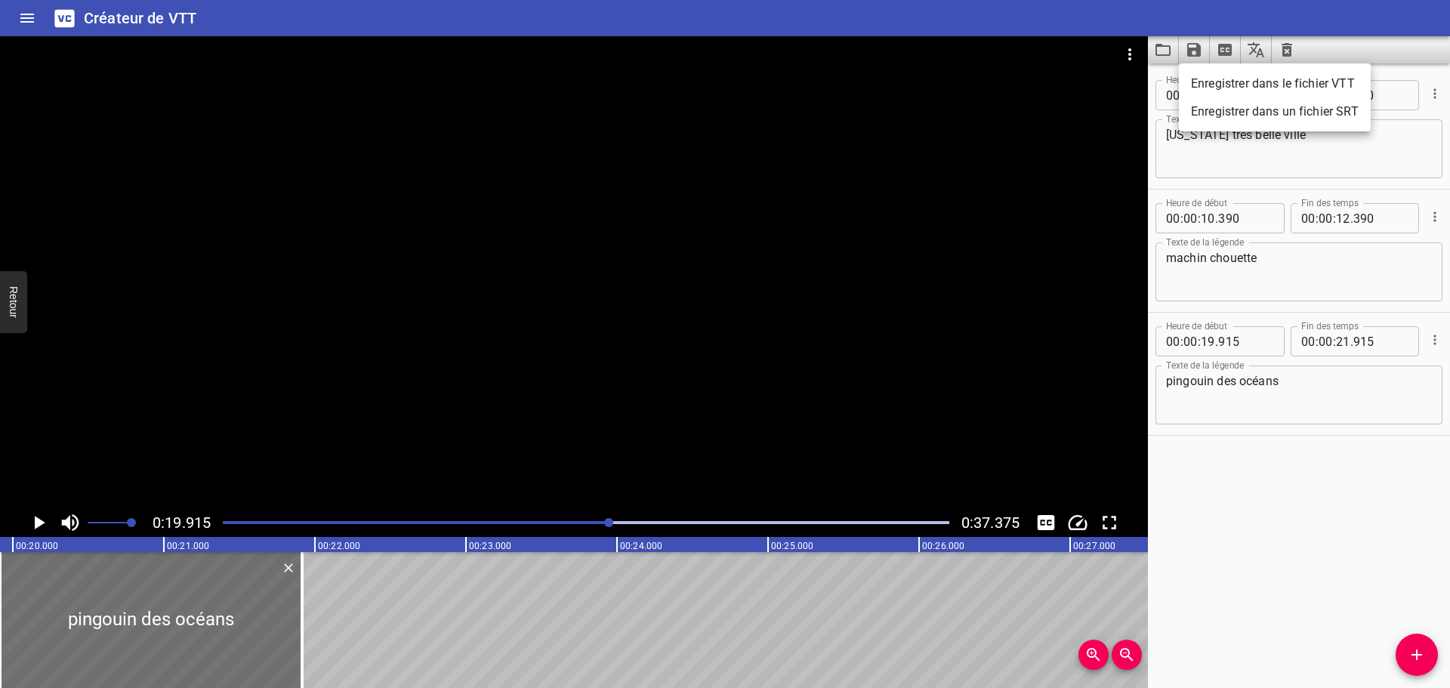
click at [1284, 87] on font "Enregistrer dans le fichier VTT" at bounding box center [1273, 83] width 164 height 14
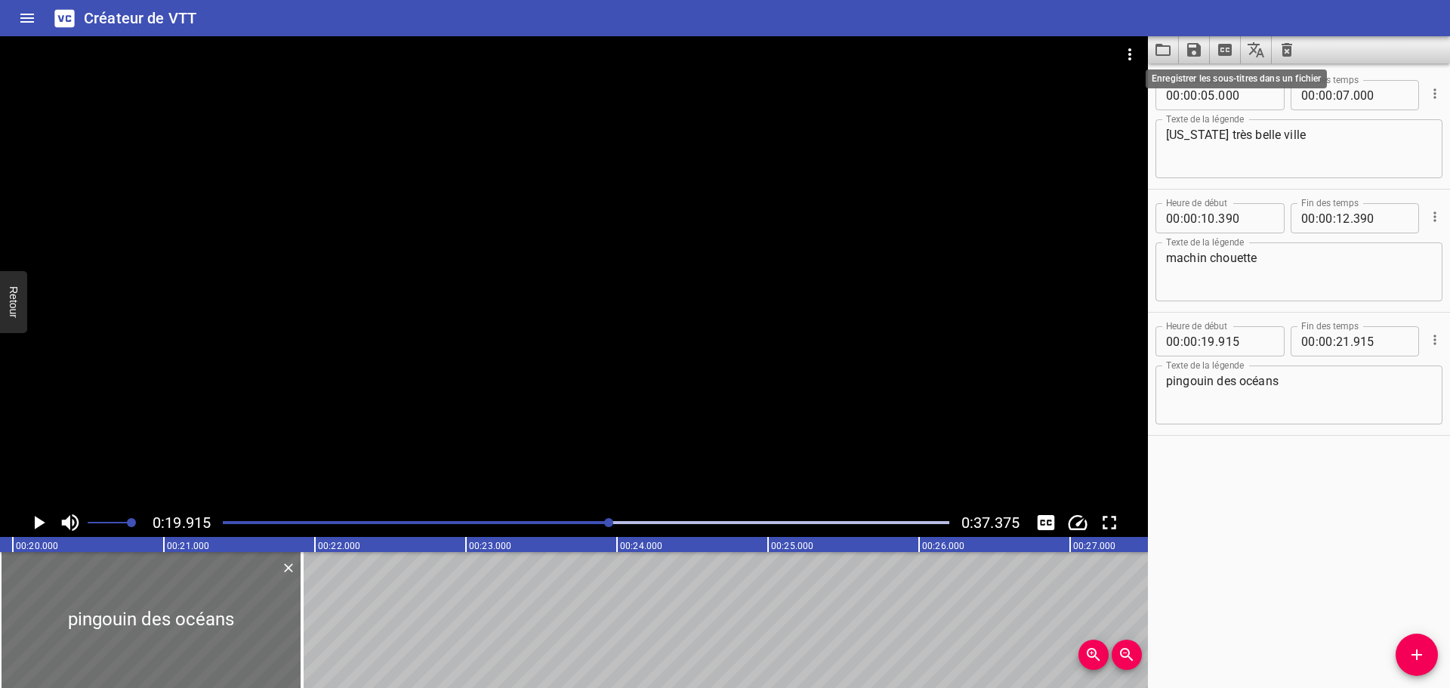
click at [1199, 44] on icon "Enregistrer les sous-titres dans un fichier" at bounding box center [1194, 50] width 18 height 18
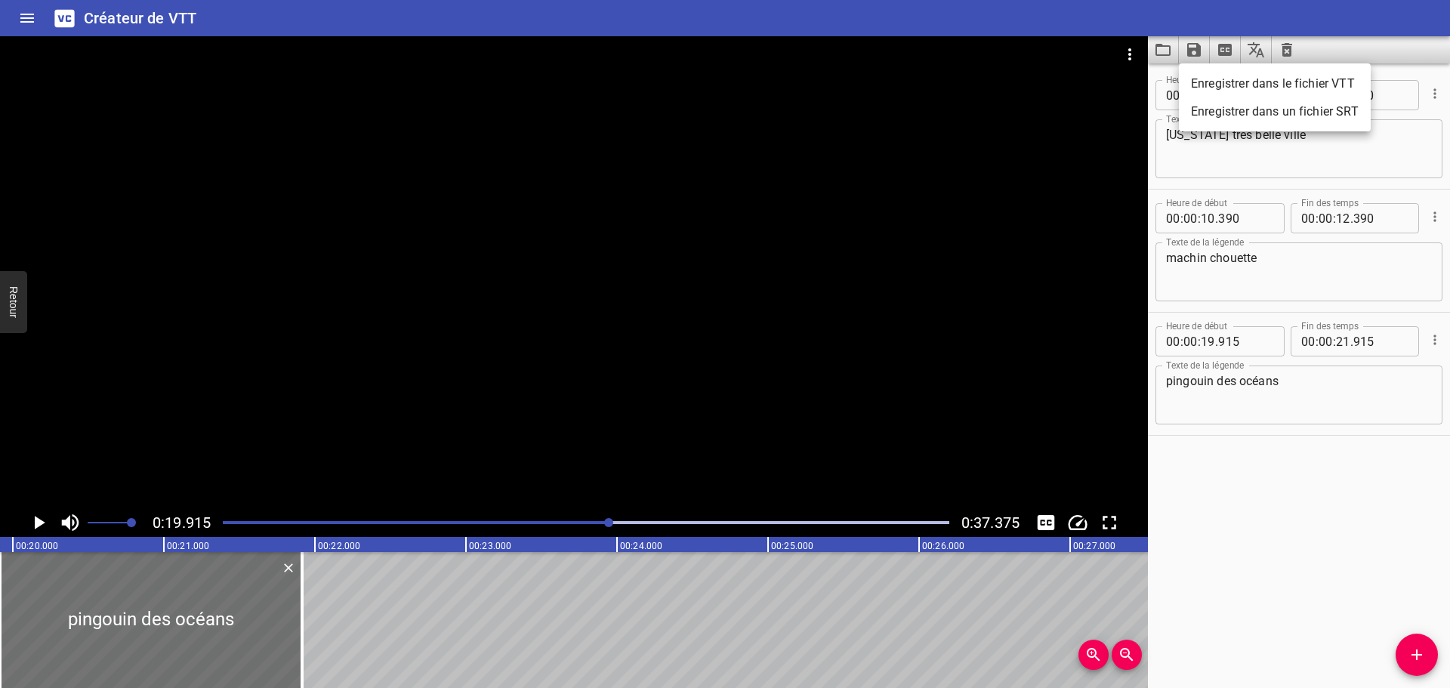
click at [1333, 45] on div at bounding box center [725, 344] width 1450 height 688
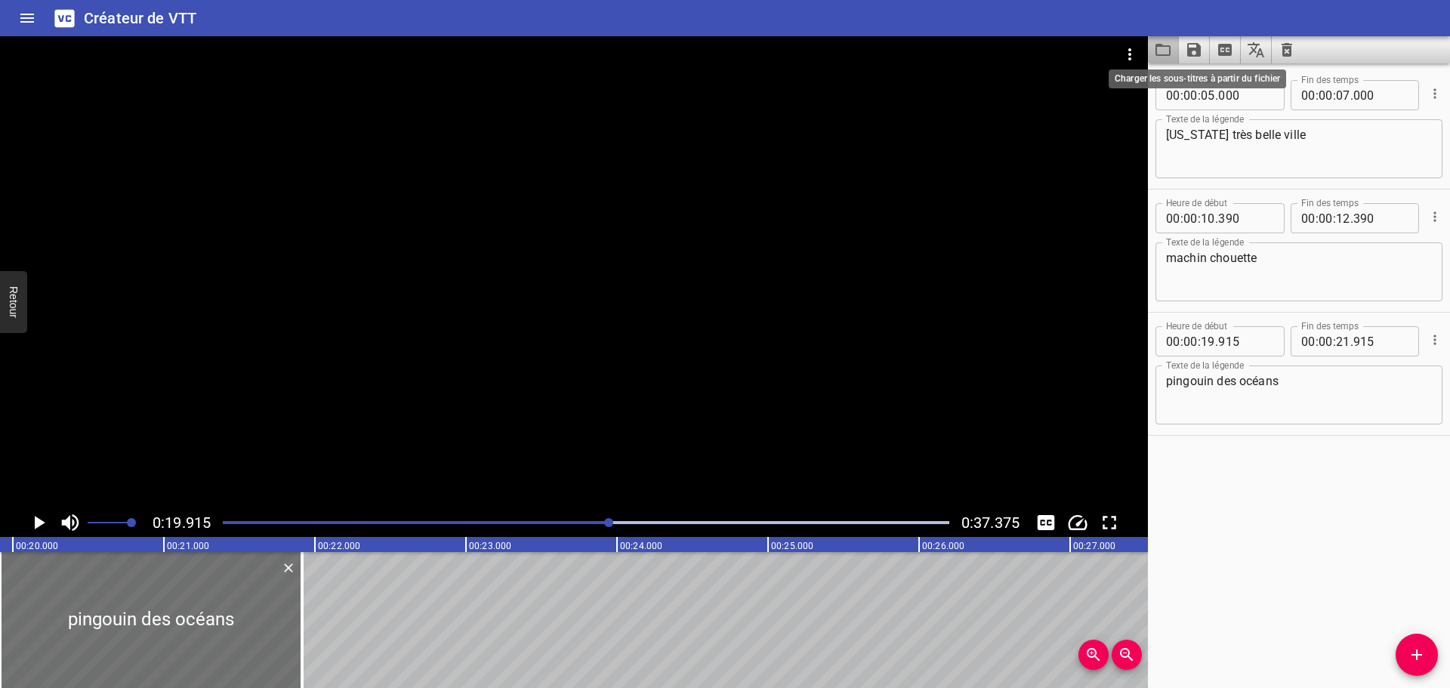
click at [1157, 47] on icon "Charger les sous-titres à partir du fichier" at bounding box center [1162, 50] width 15 height 12
click at [1198, 48] on icon "Enregistrer les sous-titres dans un fichier" at bounding box center [1194, 50] width 14 height 14
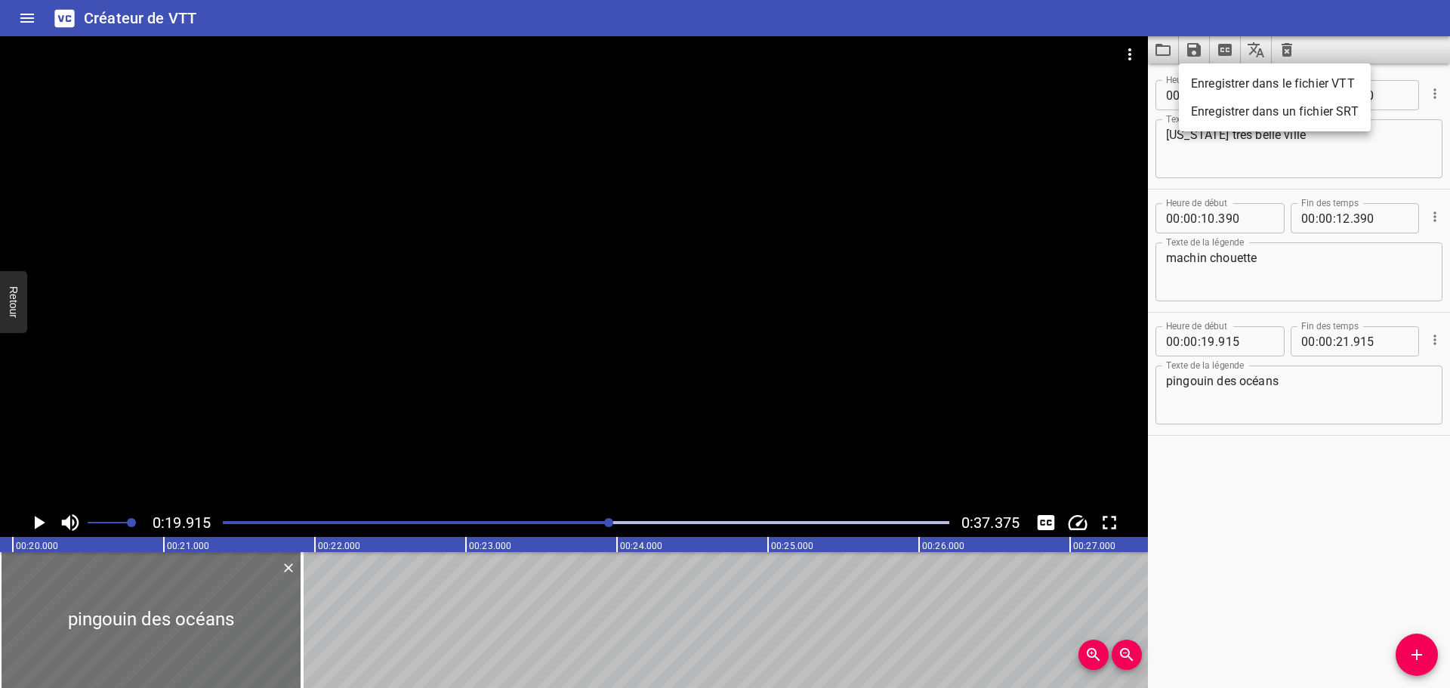
click at [1249, 107] on font "Enregistrer dans un fichier SRT" at bounding box center [1275, 111] width 168 height 14
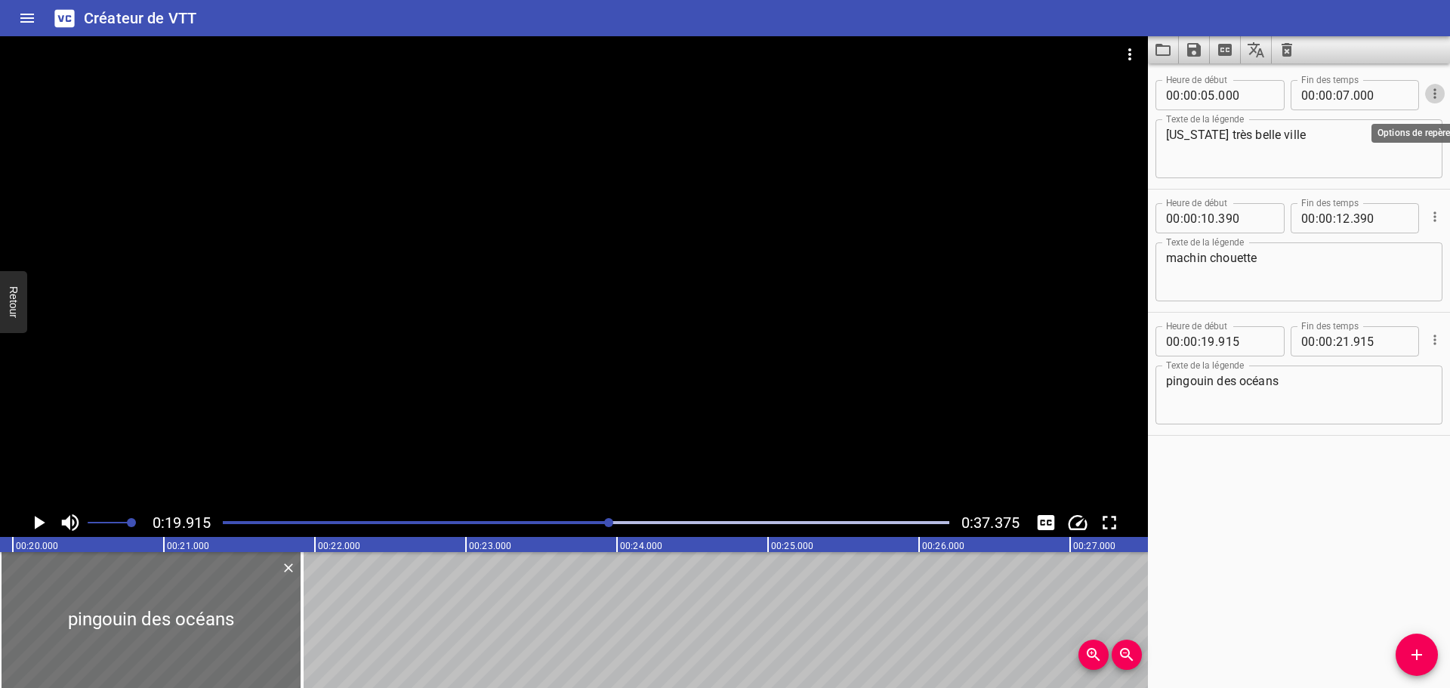
click at [1427, 99] on icon "Options de repère" at bounding box center [1434, 93] width 15 height 15
click at [1423, 89] on font "Options avancées..." at bounding box center [1371, 94] width 106 height 14
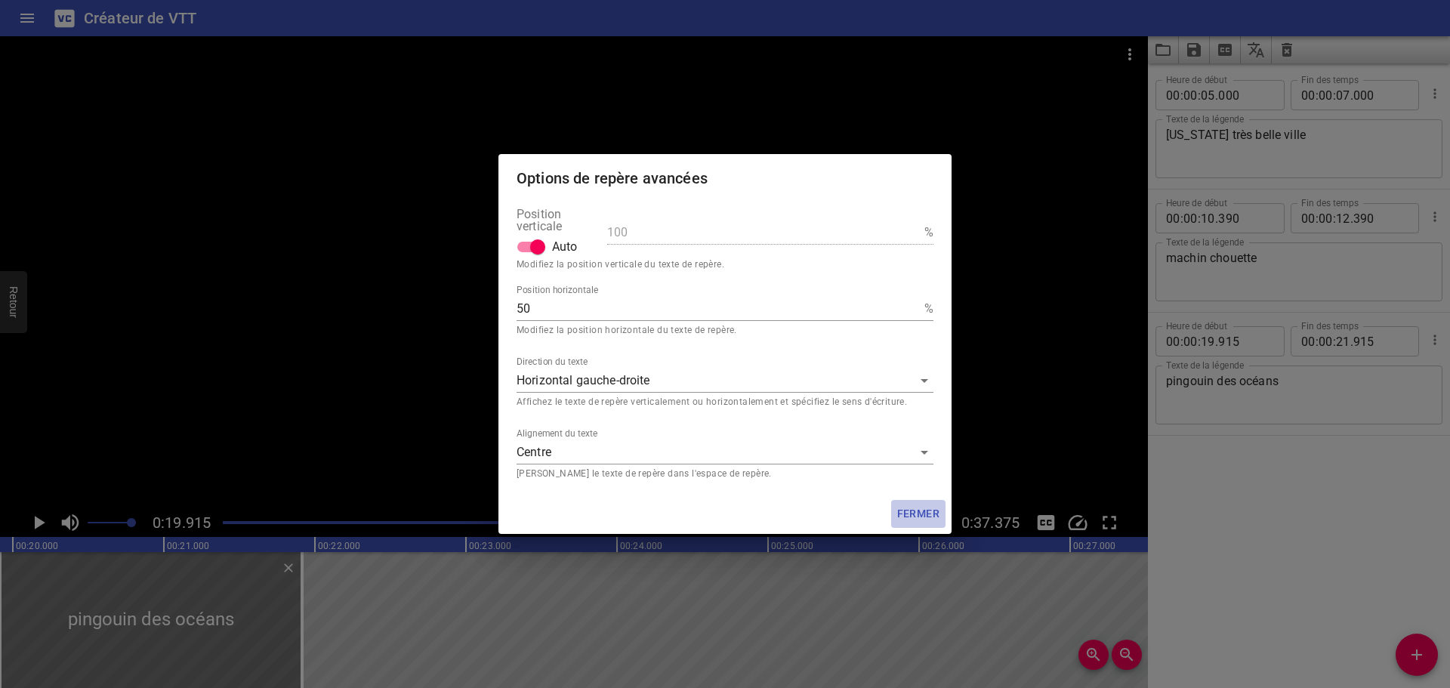
click at [925, 520] on font "Fermer" at bounding box center [918, 513] width 42 height 19
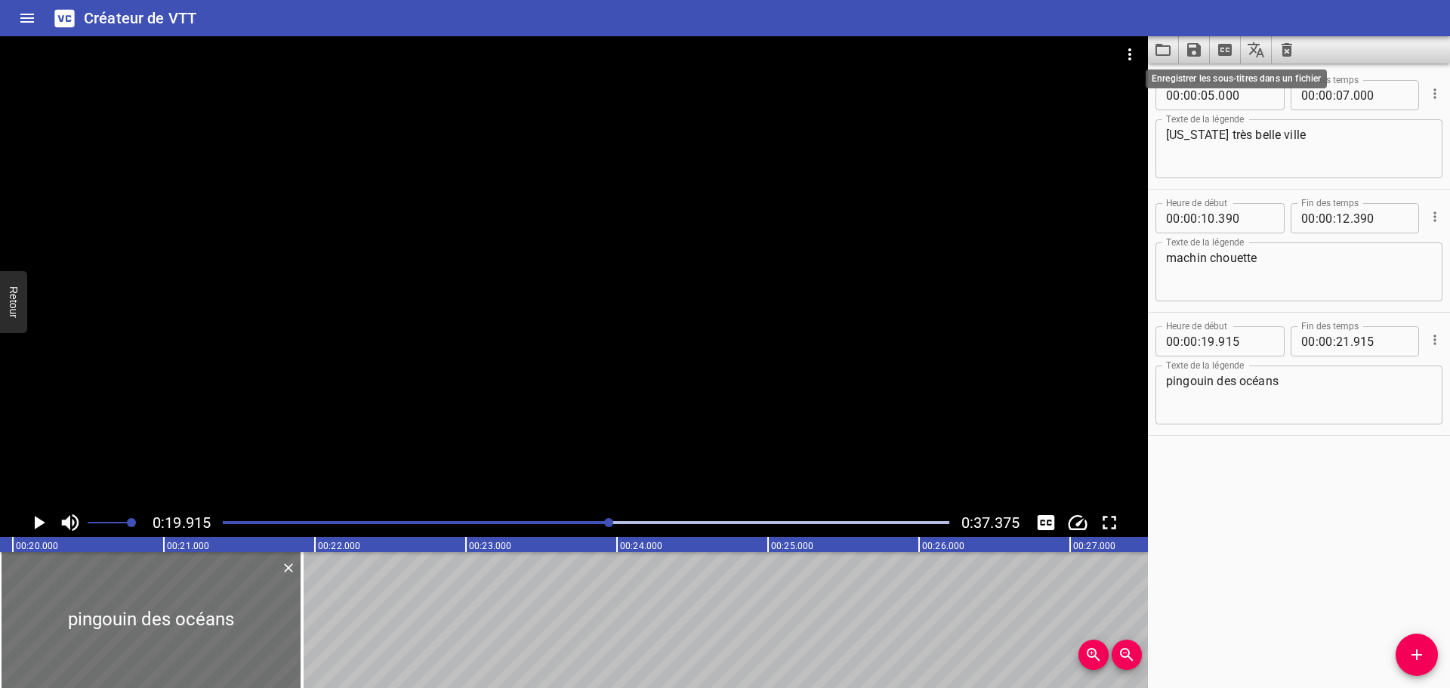
click at [1194, 52] on icon "Enregistrer les sous-titres dans un fichier" at bounding box center [1194, 50] width 18 height 18
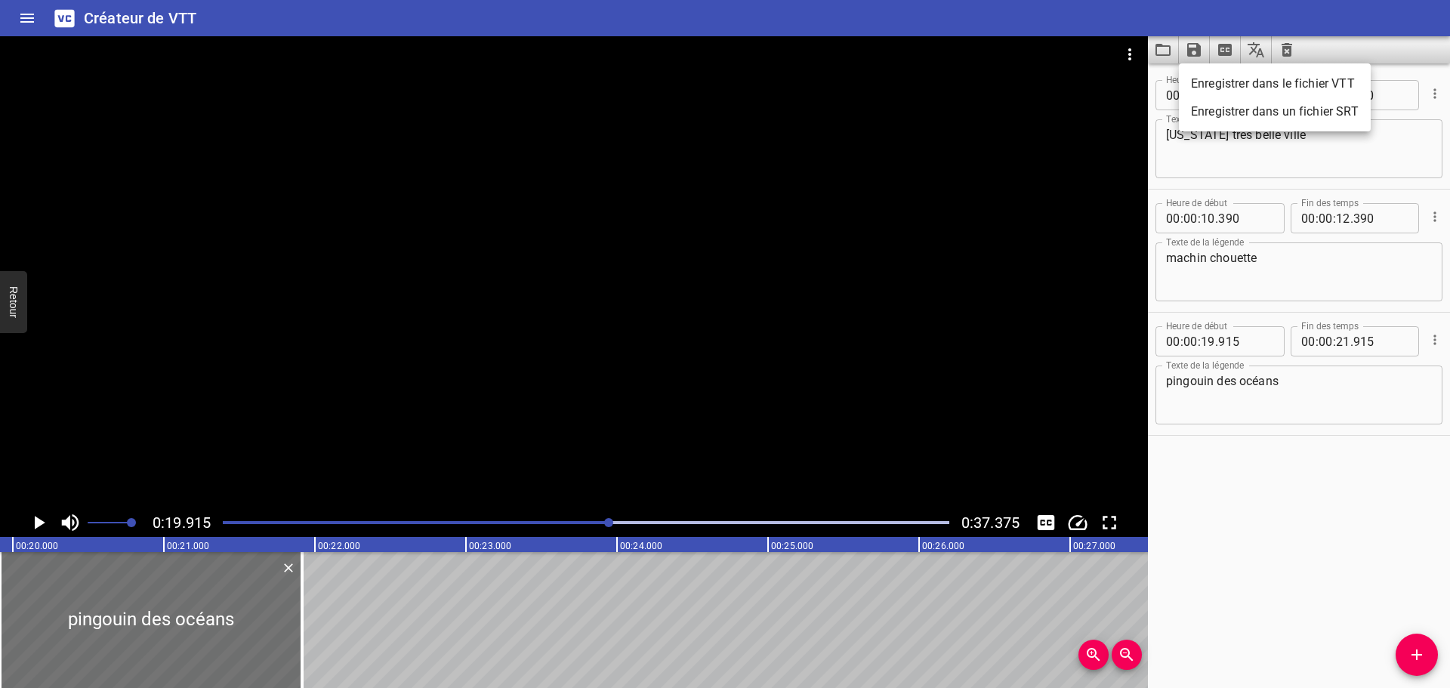
click at [1134, 18] on div at bounding box center [725, 344] width 1450 height 688
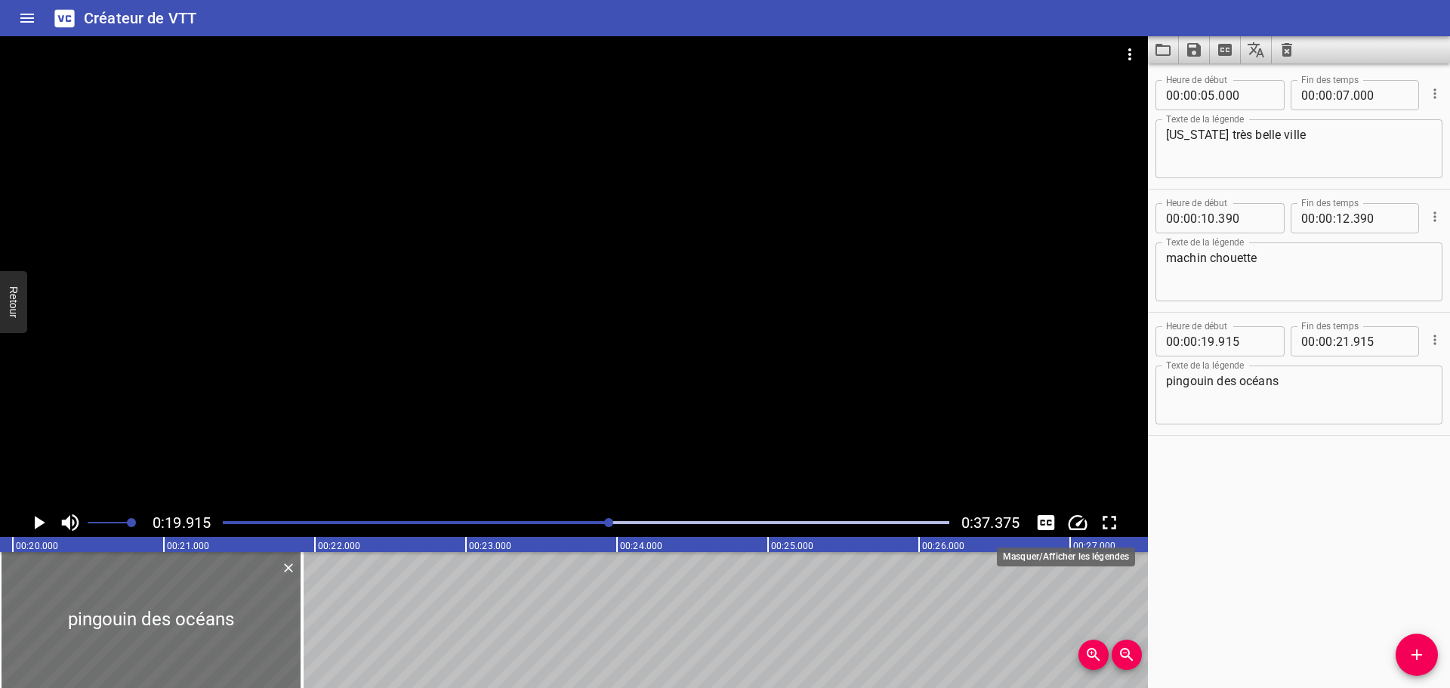
click at [1041, 513] on icon "Basculer les sous-titres" at bounding box center [1045, 522] width 23 height 23
click at [1043, 525] on icon "Basculer les sous-titres" at bounding box center [1045, 522] width 23 height 23
click at [1198, 50] on icon "Enregistrer les sous-titres dans un fichier" at bounding box center [1194, 50] width 14 height 14
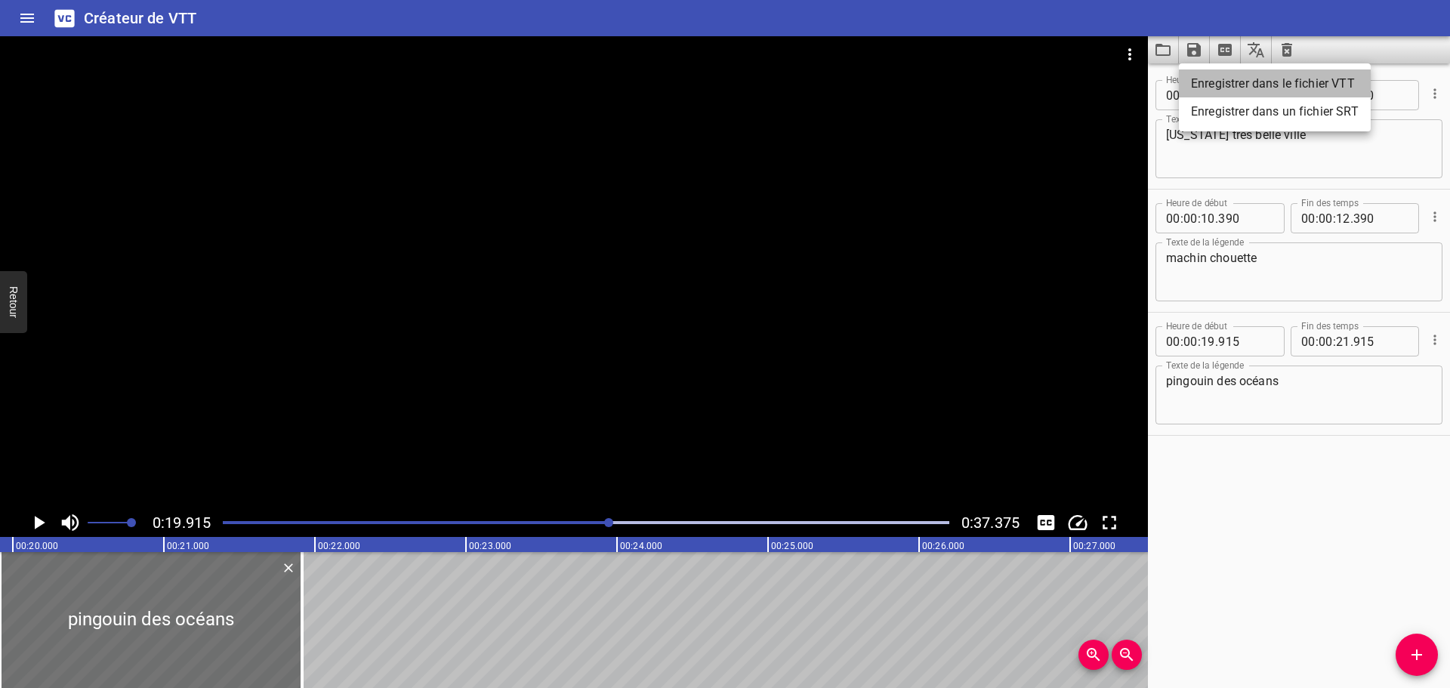
click at [1251, 84] on font "Enregistrer dans le fichier VTT" at bounding box center [1273, 83] width 164 height 14
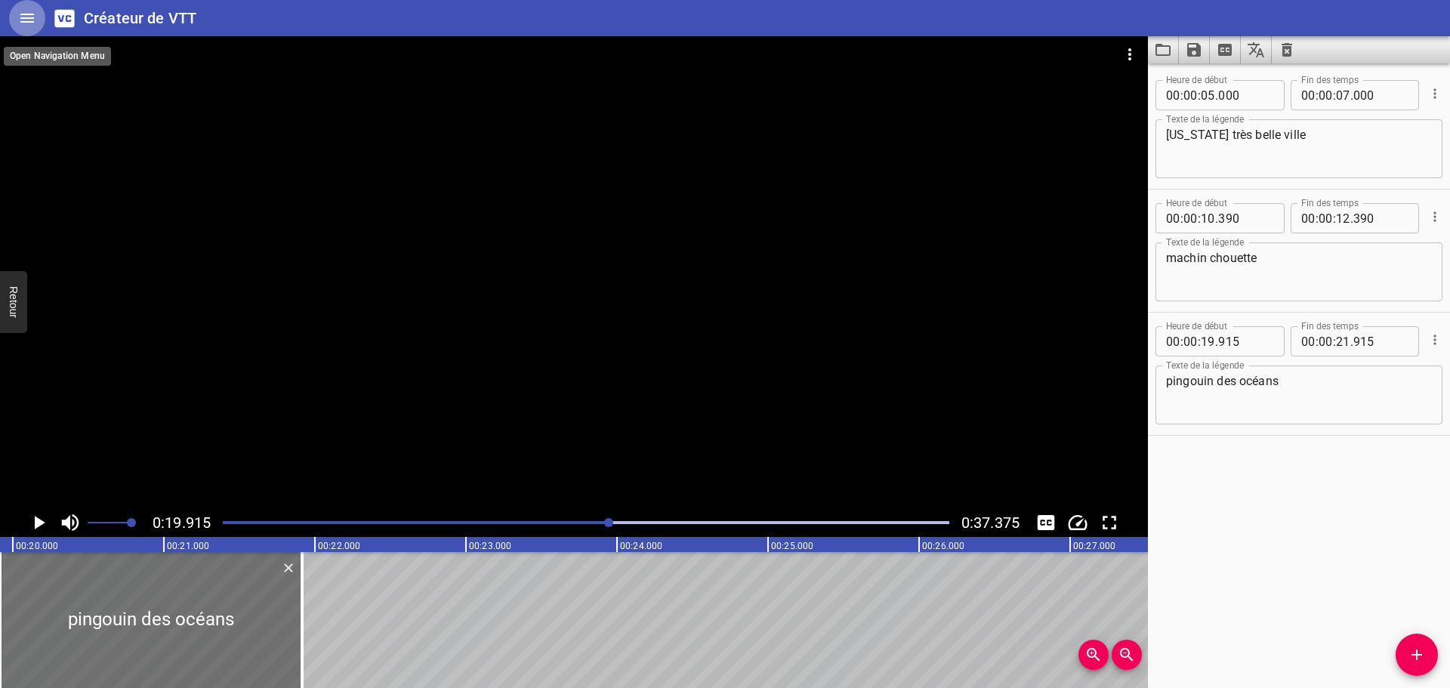
click at [14, 18] on button "Maison" at bounding box center [27, 18] width 36 height 36
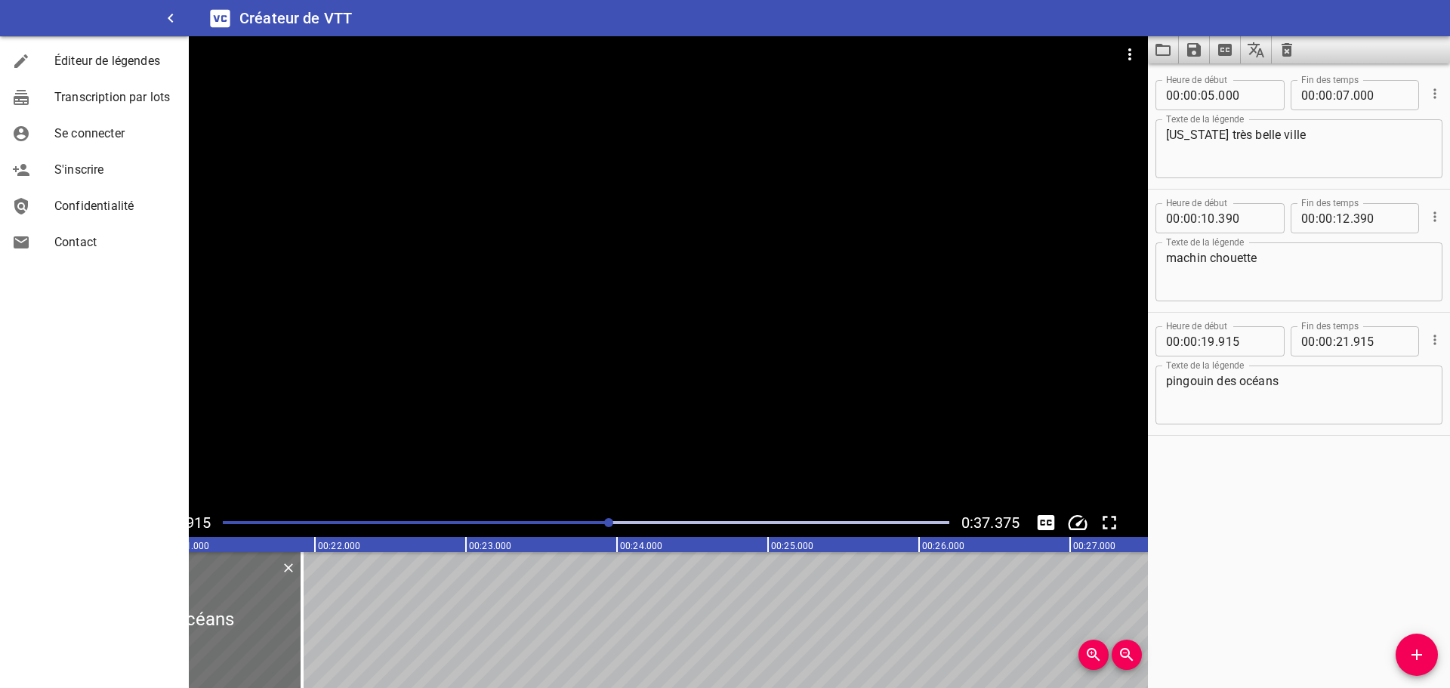
click at [166, 14] on icon "button" at bounding box center [171, 18] width 18 height 18
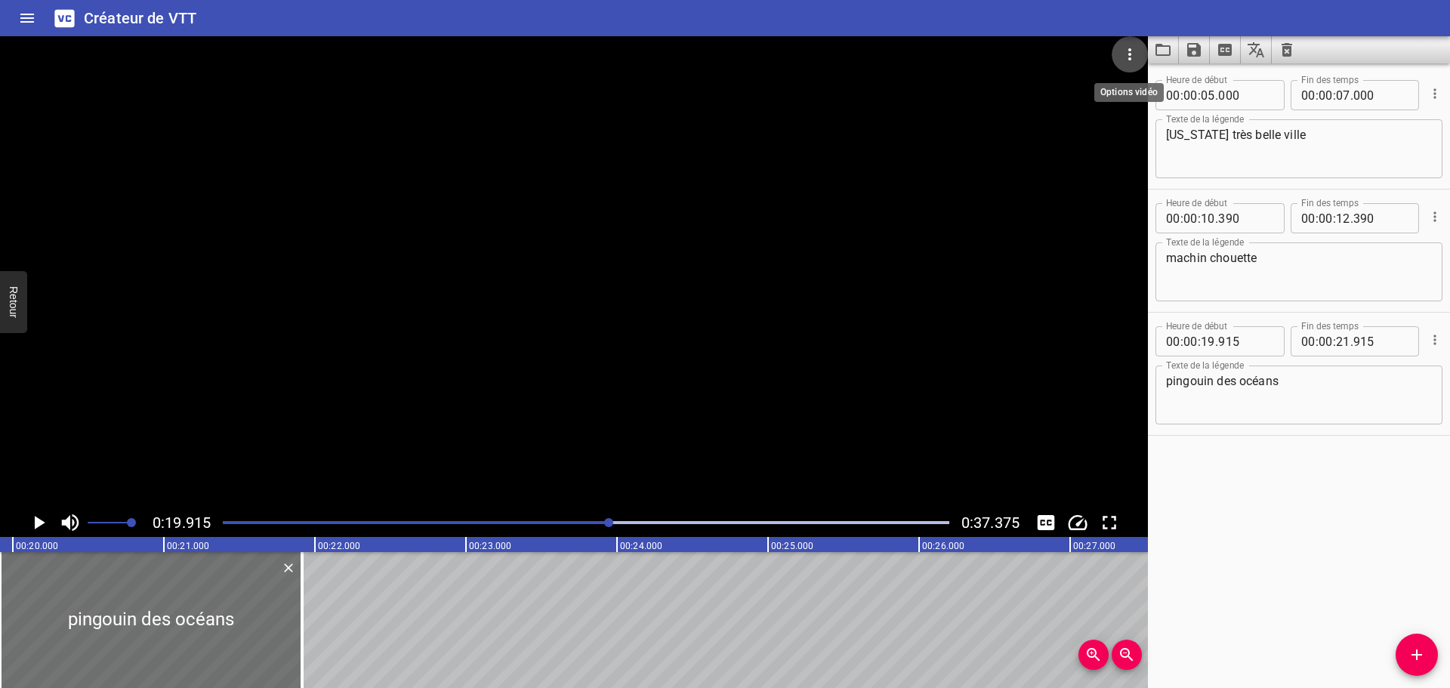
click at [1132, 55] on icon "Options vidéo" at bounding box center [1130, 54] width 18 height 18
click at [1036, 23] on div at bounding box center [725, 344] width 1450 height 688
click at [1129, 50] on icon "Options vidéo" at bounding box center [1129, 54] width 3 height 12
click at [1021, 14] on div at bounding box center [725, 344] width 1450 height 688
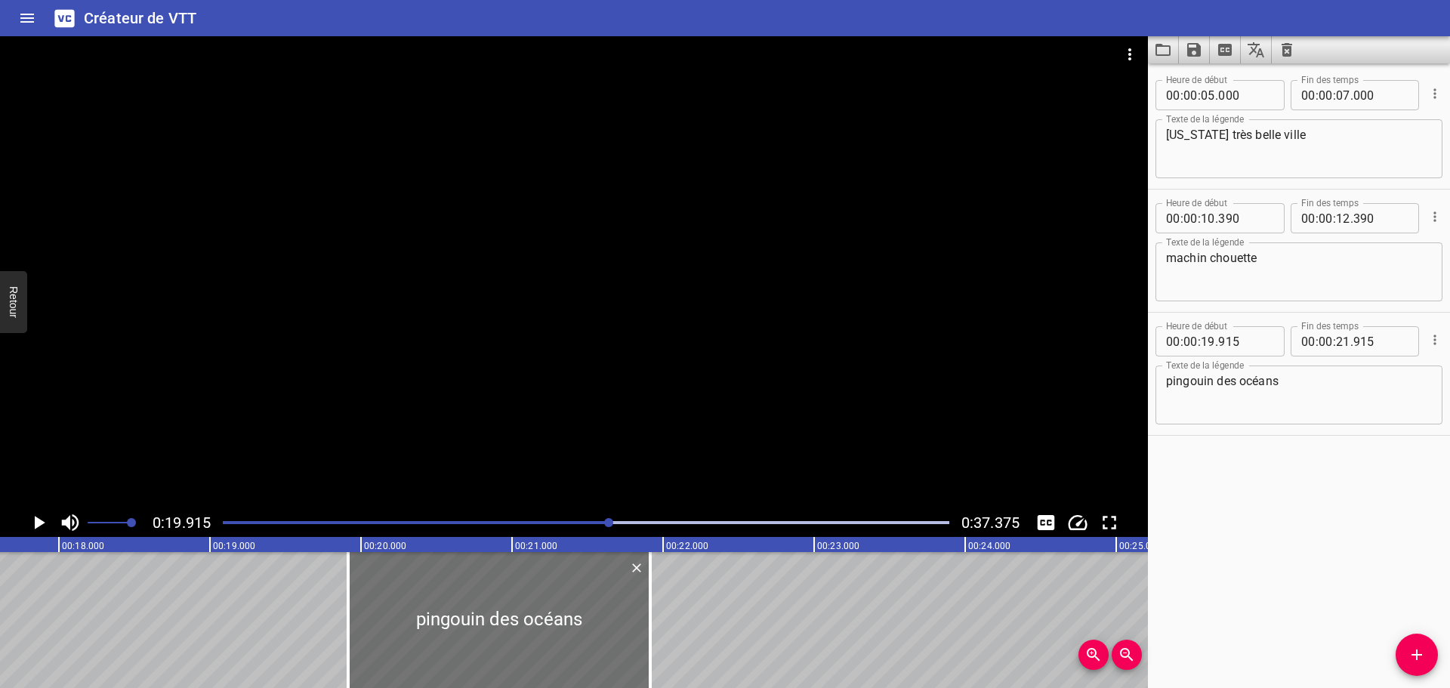
scroll to position [0, 2690]
